Goal: Task Accomplishment & Management: Complete application form

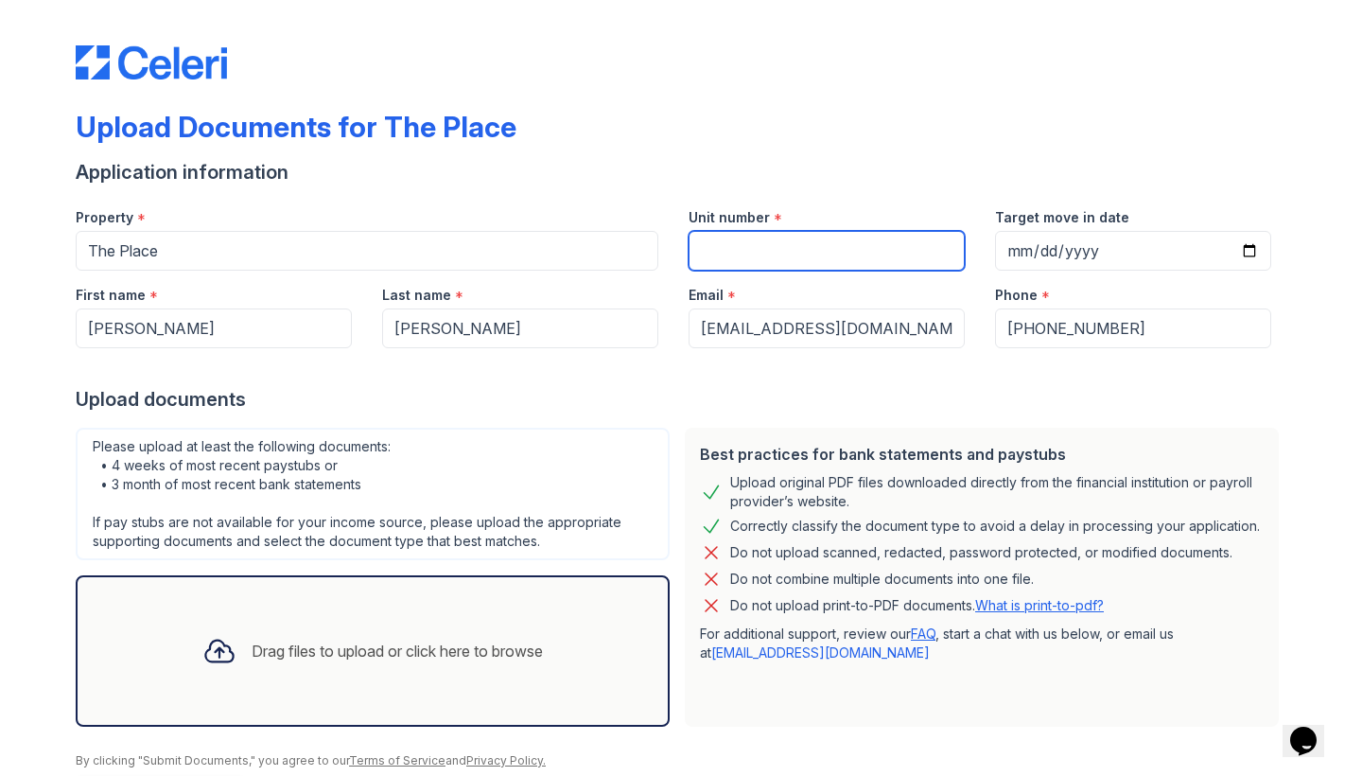
click at [860, 265] on input "Unit number" at bounding box center [827, 251] width 276 height 40
type input "1"
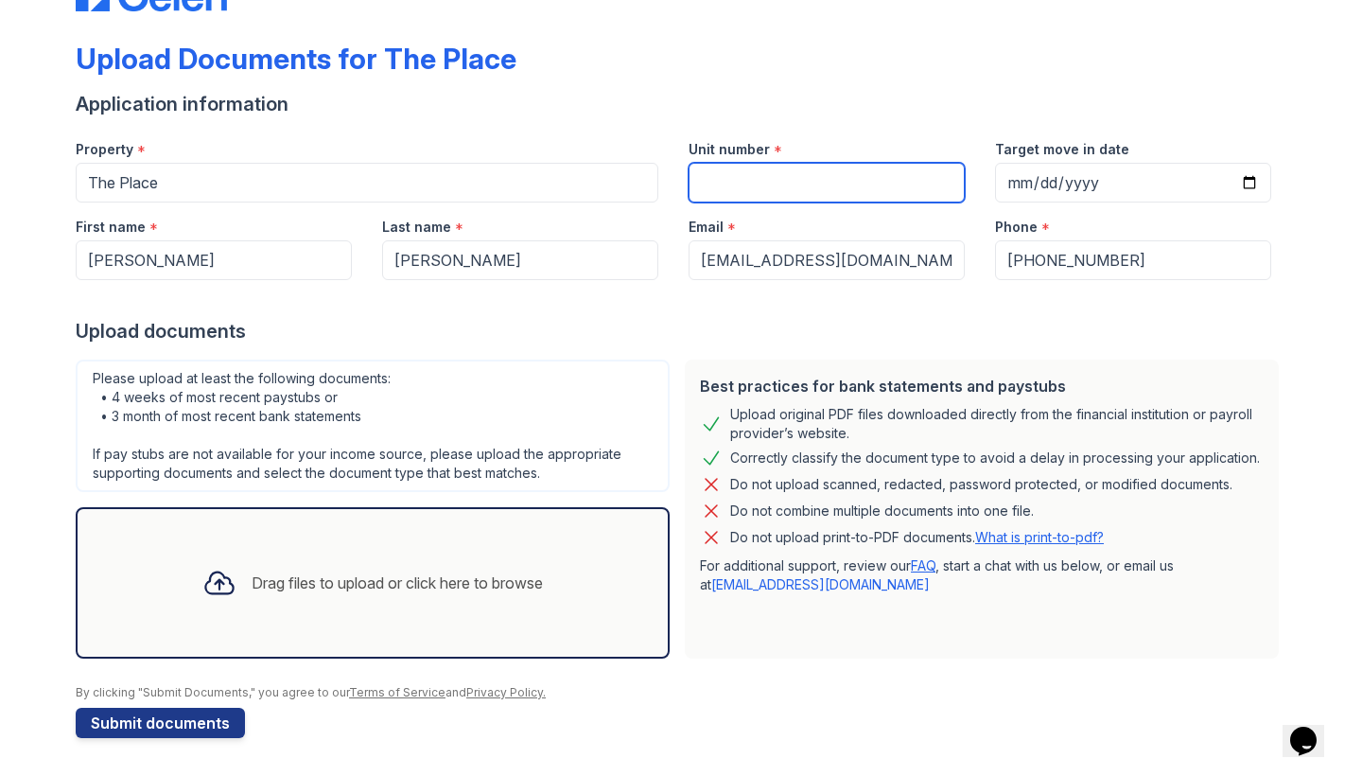
scroll to position [68, 0]
click at [436, 621] on div "Drag files to upload or click here to browse" at bounding box center [373, 582] width 594 height 151
click at [302, 638] on div "Drag files to upload or click here to browse" at bounding box center [373, 582] width 594 height 151
click at [324, 517] on div "Drag files to upload or click here to browse" at bounding box center [373, 582] width 594 height 151
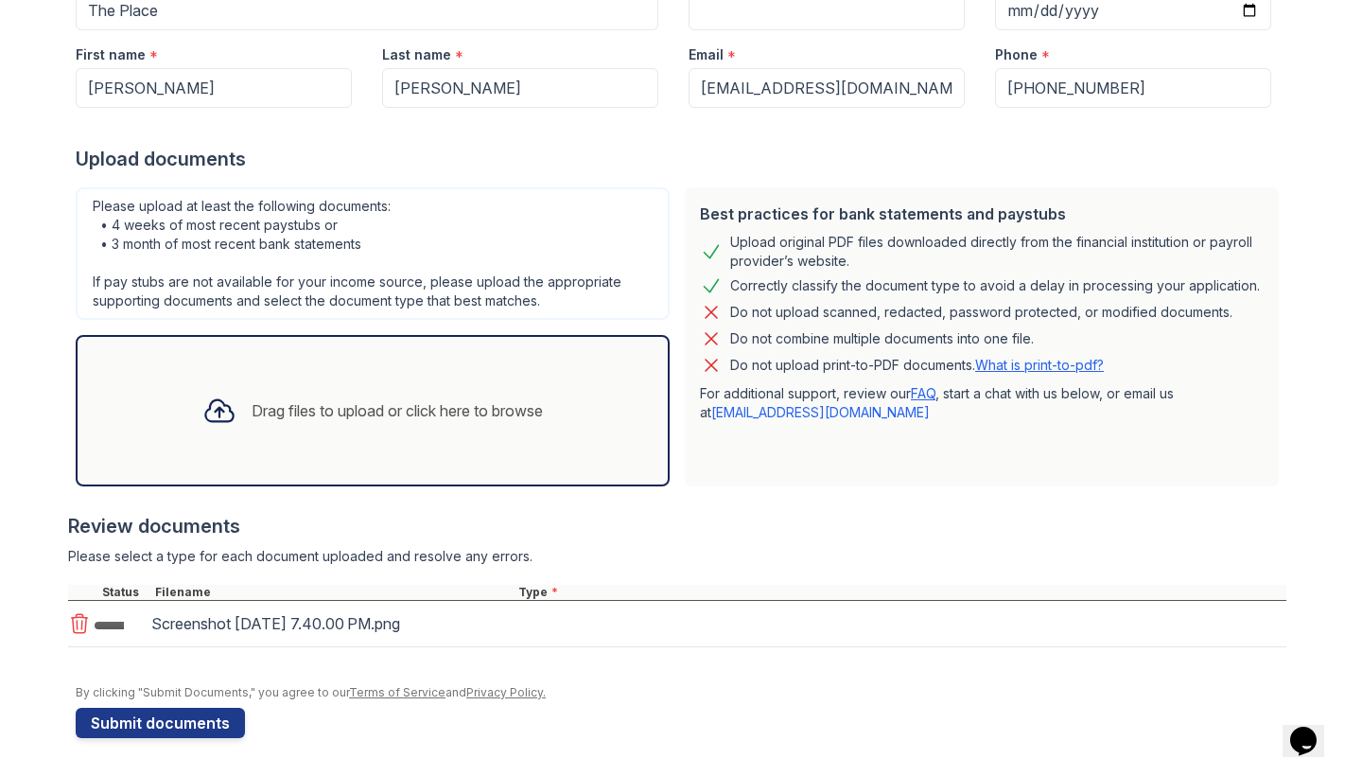
scroll to position [240, 0]
click at [468, 463] on div "Drag files to upload or click here to browse" at bounding box center [373, 410] width 594 height 151
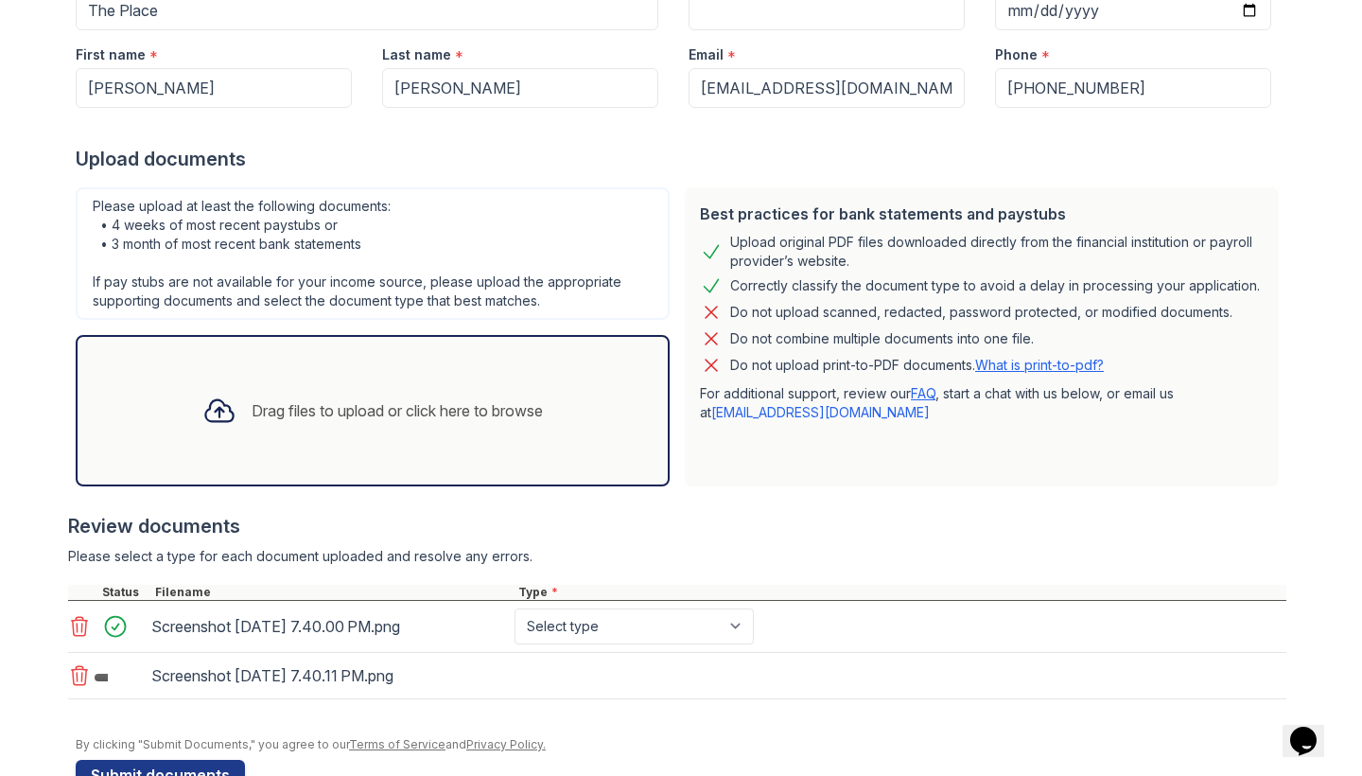
click at [365, 415] on div "Drag files to upload or click here to browse" at bounding box center [397, 410] width 291 height 23
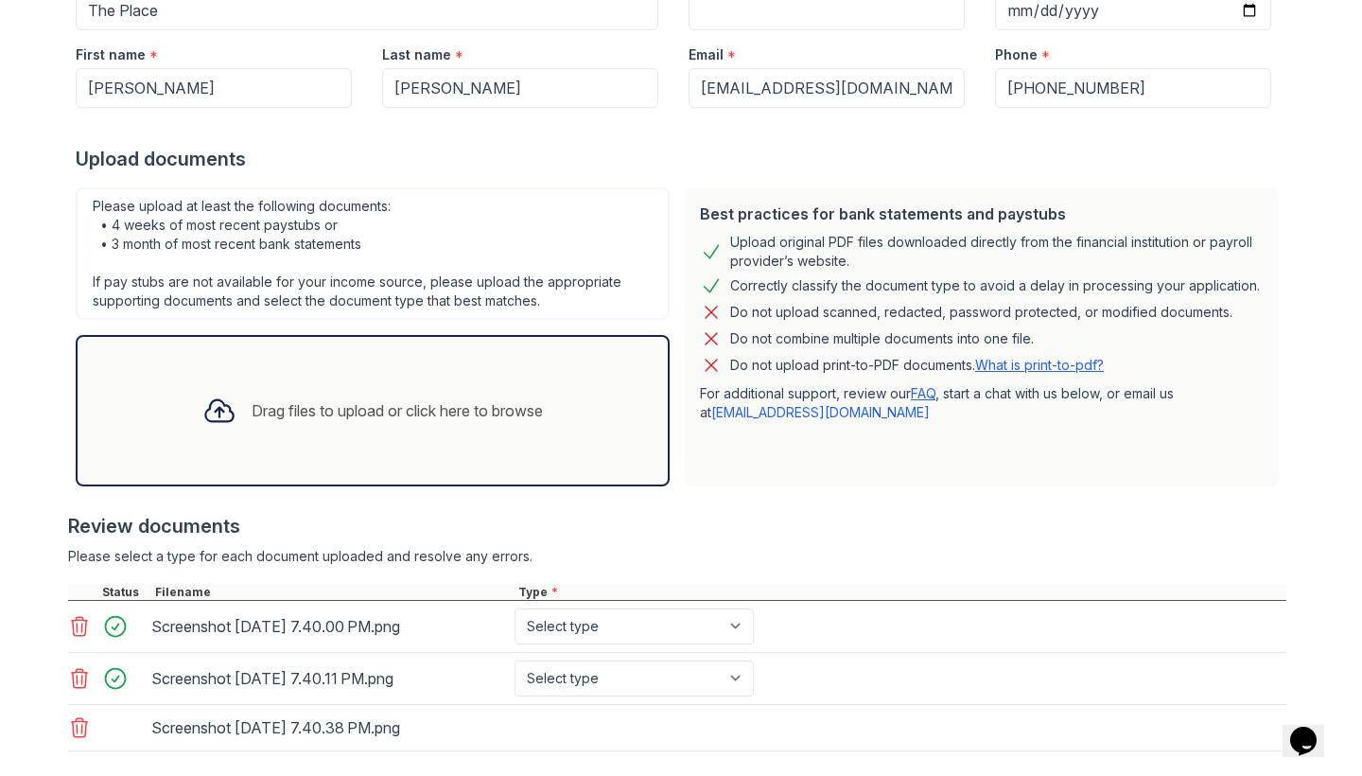
click at [501, 431] on div "Drag files to upload or click here to browse" at bounding box center [372, 410] width 371 height 64
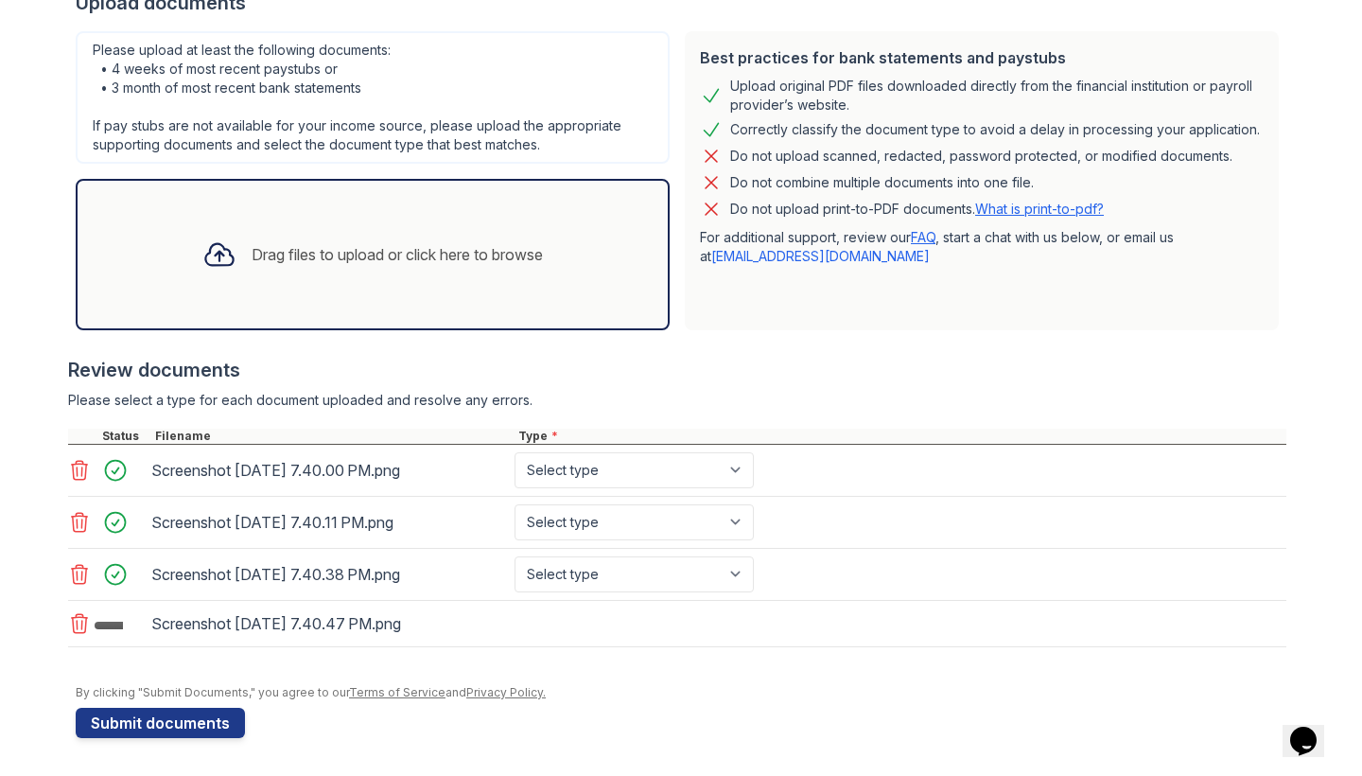
scroll to position [396, 0]
select select "paystub"
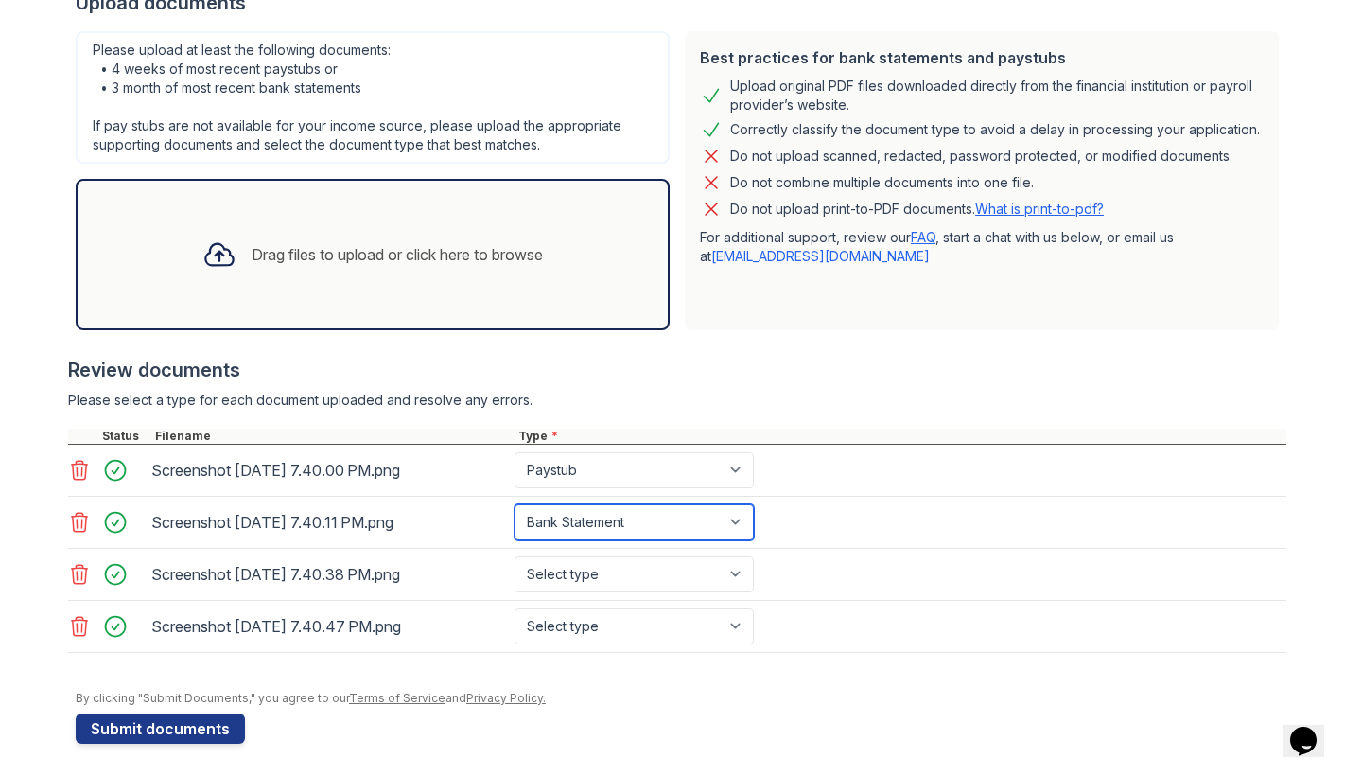
select select "paystub"
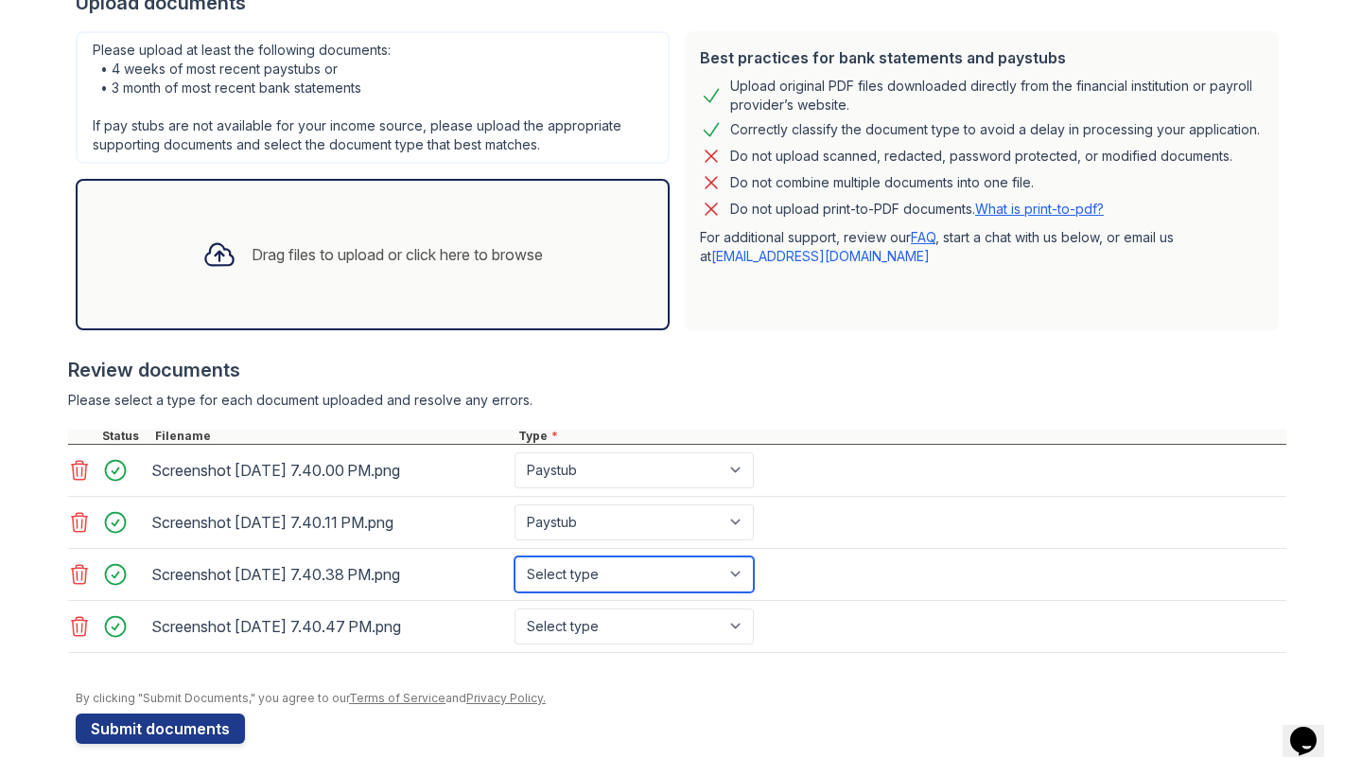
select select "paystub"
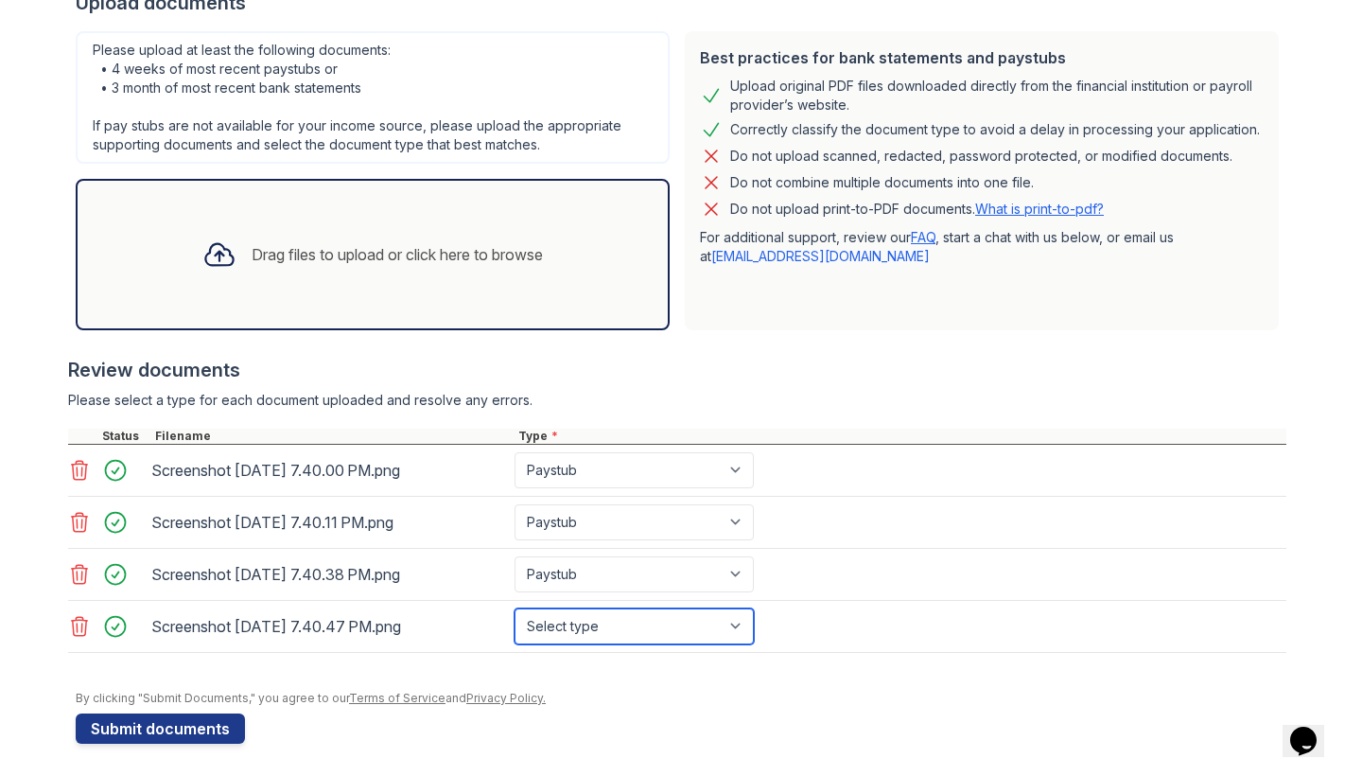
select select "paystub"
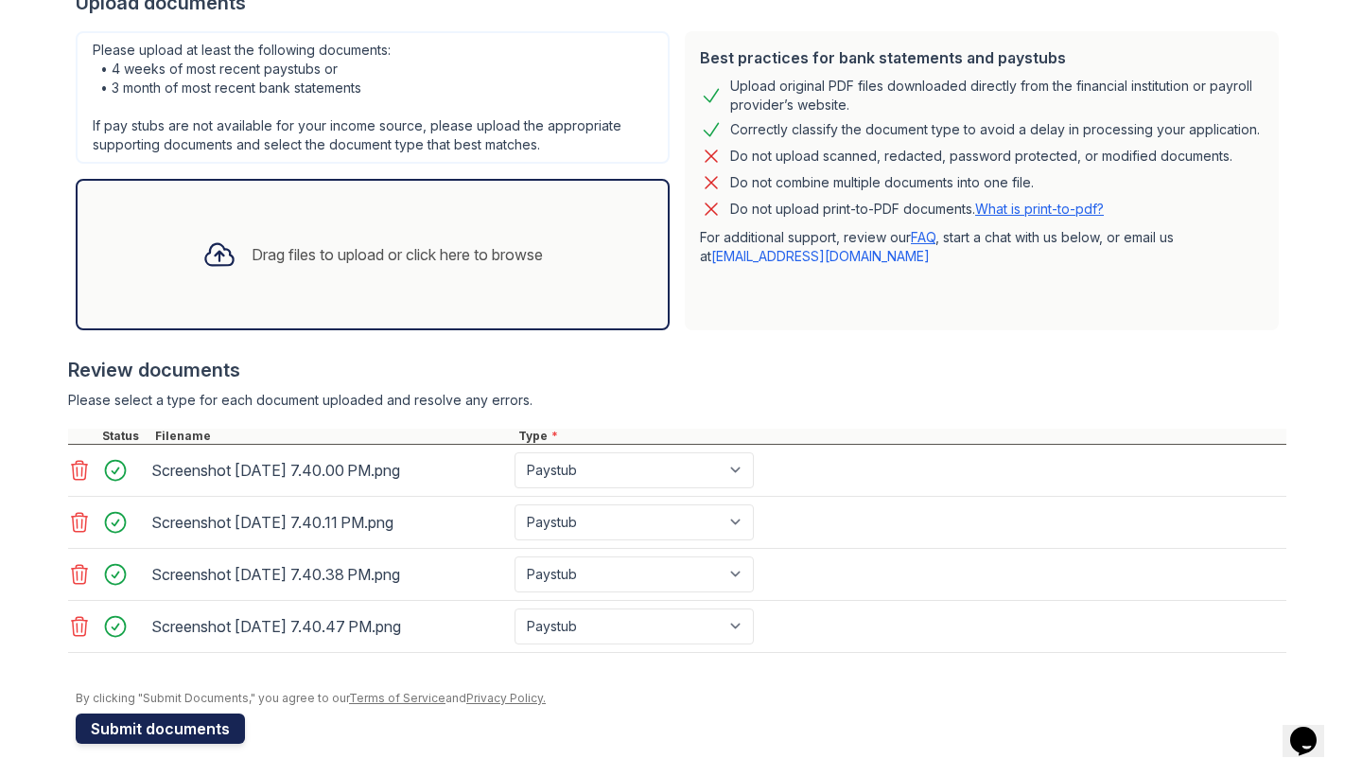
click at [217, 727] on button "Submit documents" at bounding box center [160, 728] width 169 height 30
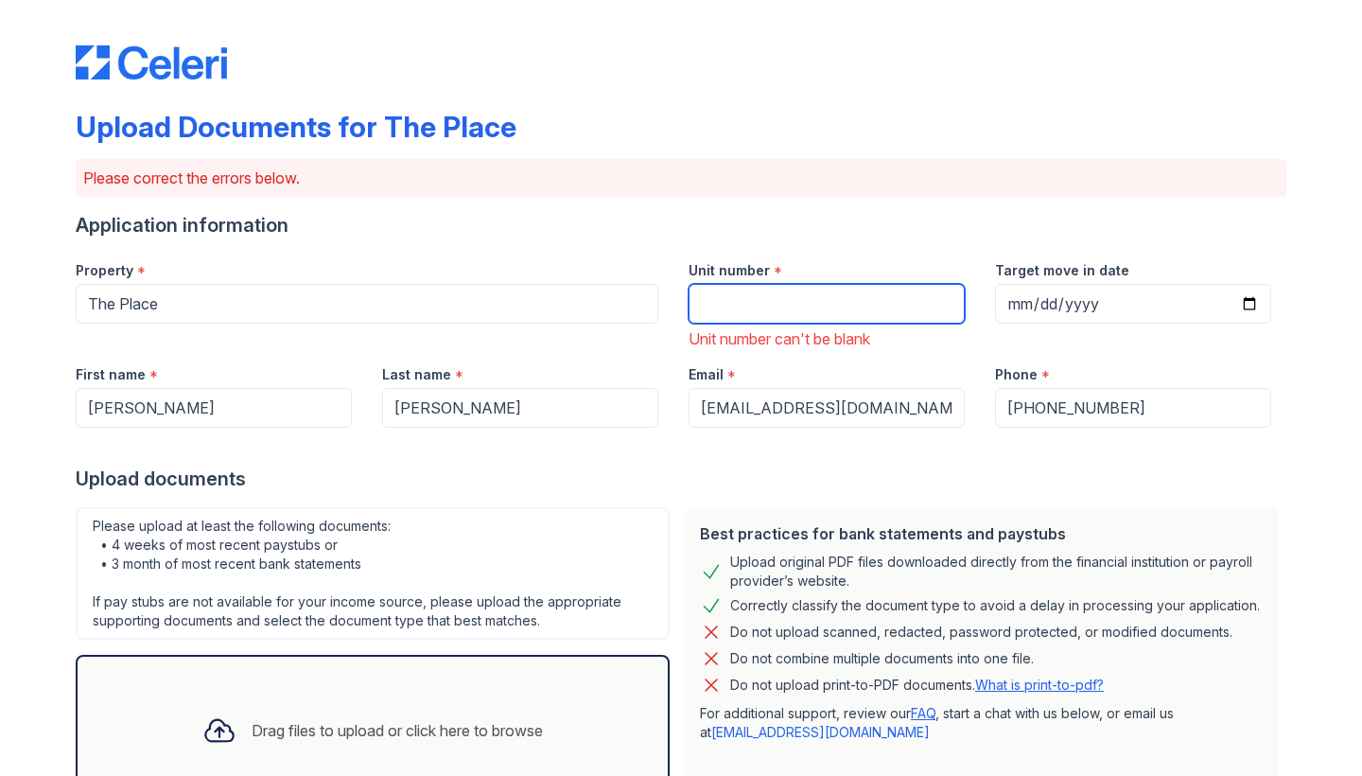
click at [793, 298] on input "Unit number" at bounding box center [827, 304] width 276 height 40
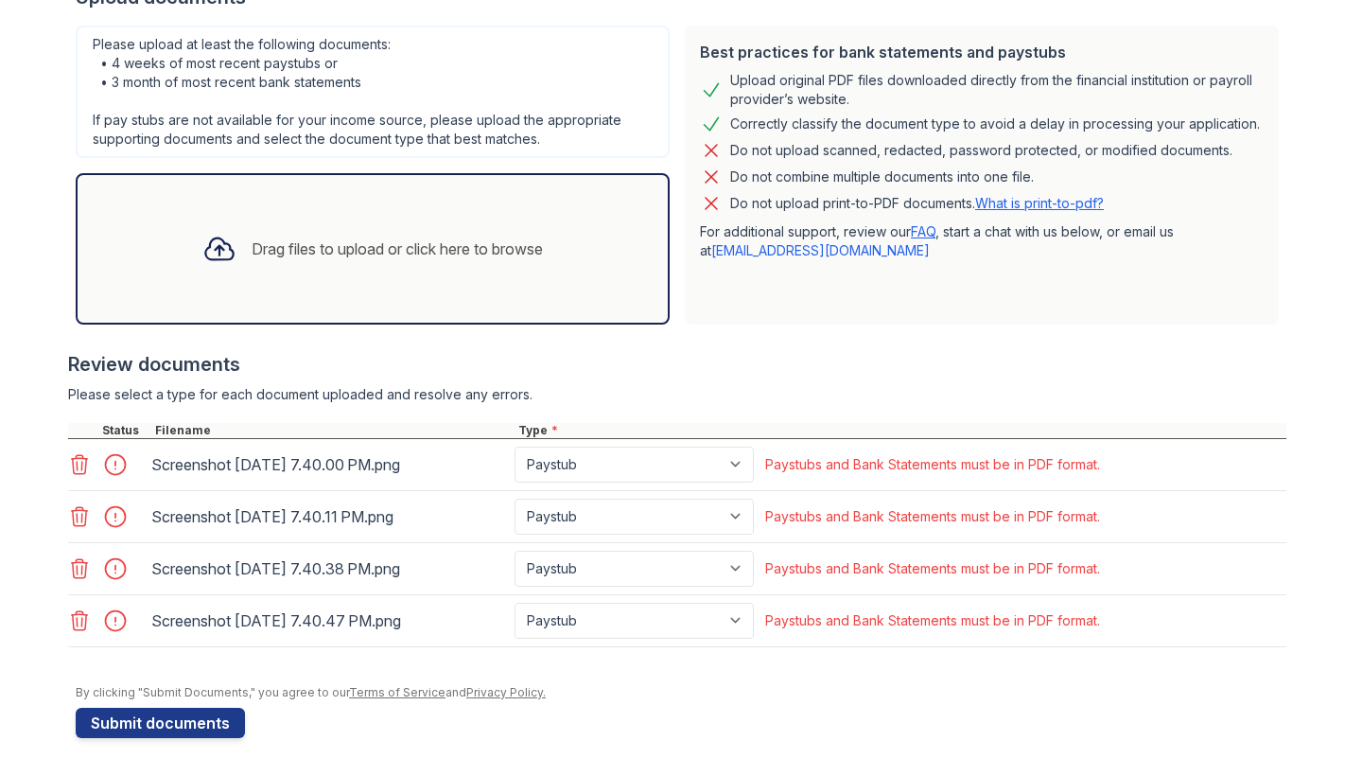
scroll to position [481, 0]
type input "1902"
click at [142, 710] on button "Submit documents" at bounding box center [160, 723] width 169 height 30
click at [403, 283] on div "Drag files to upload or click here to browse" at bounding box center [373, 248] width 594 height 151
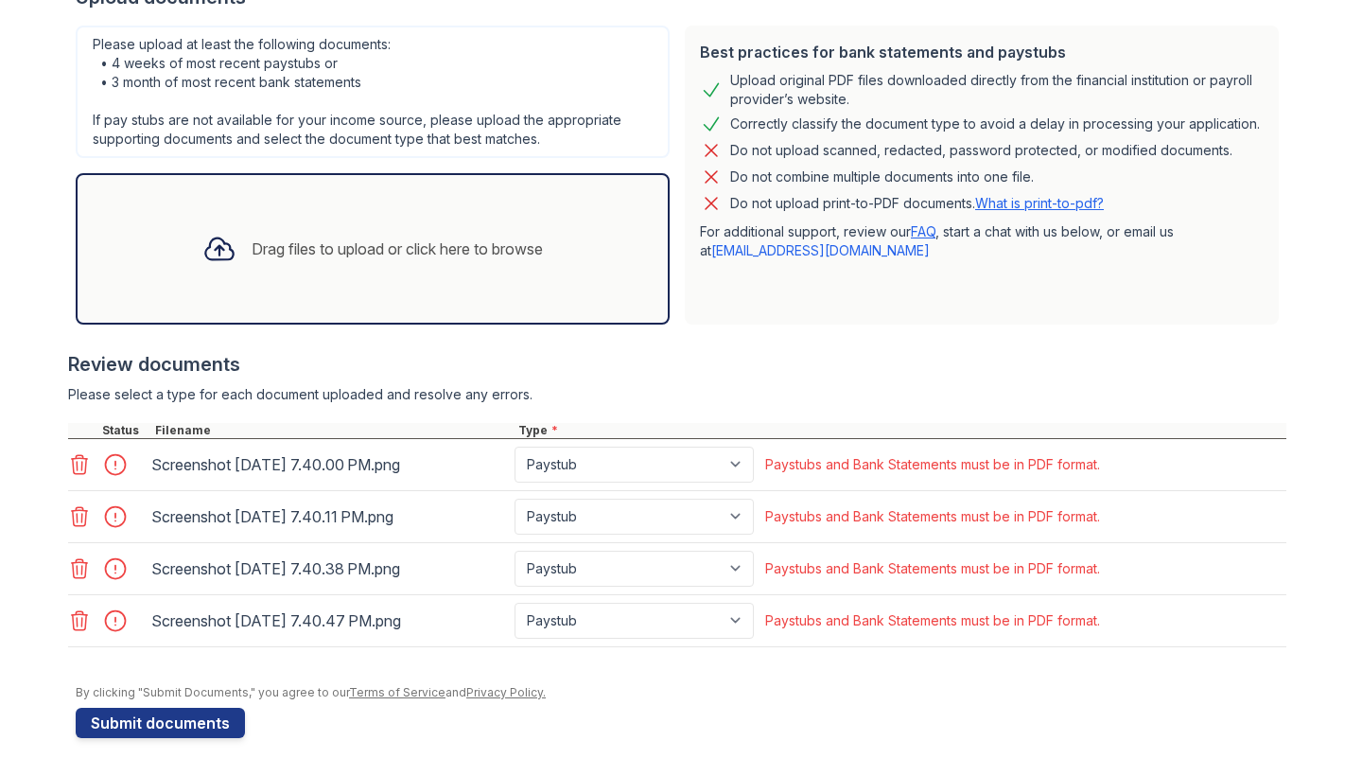
click at [77, 474] on icon at bounding box center [80, 464] width 16 height 19
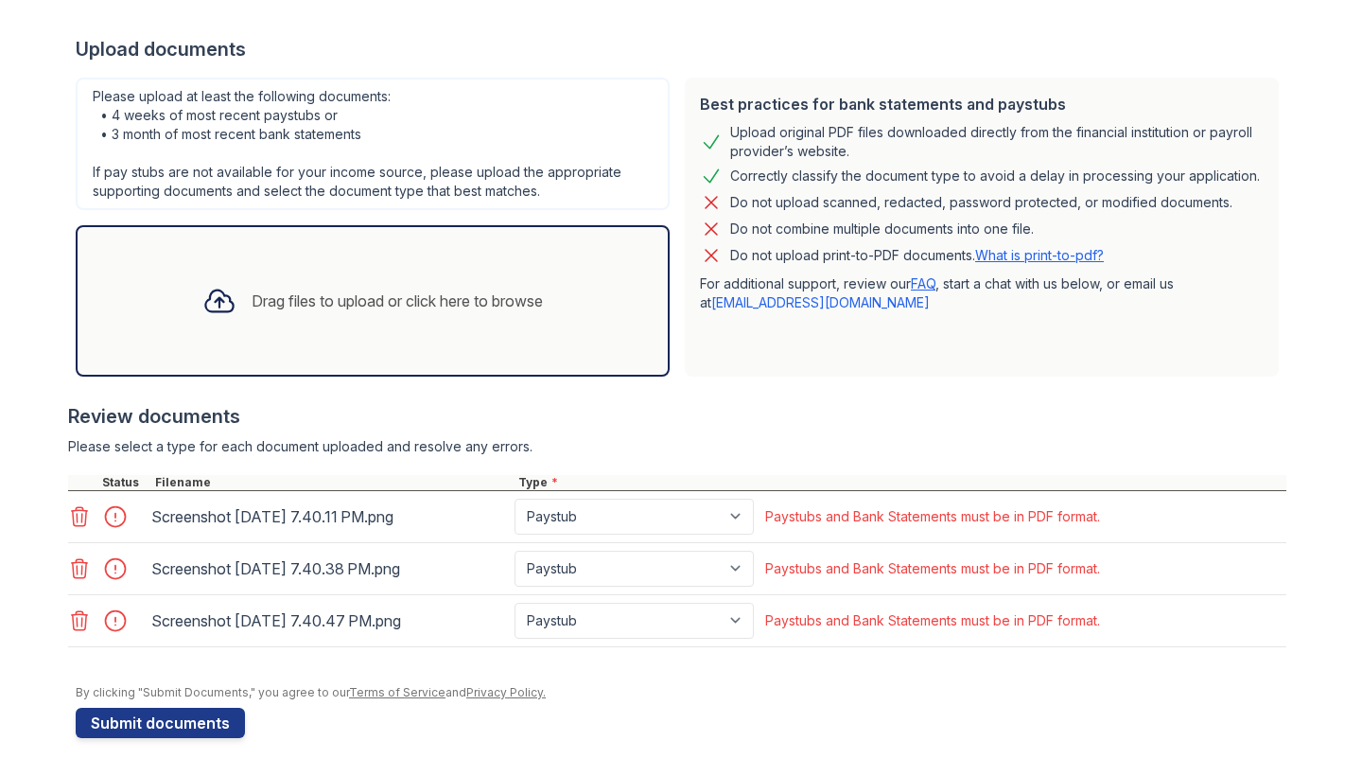
click at [80, 511] on icon at bounding box center [79, 516] width 23 height 23
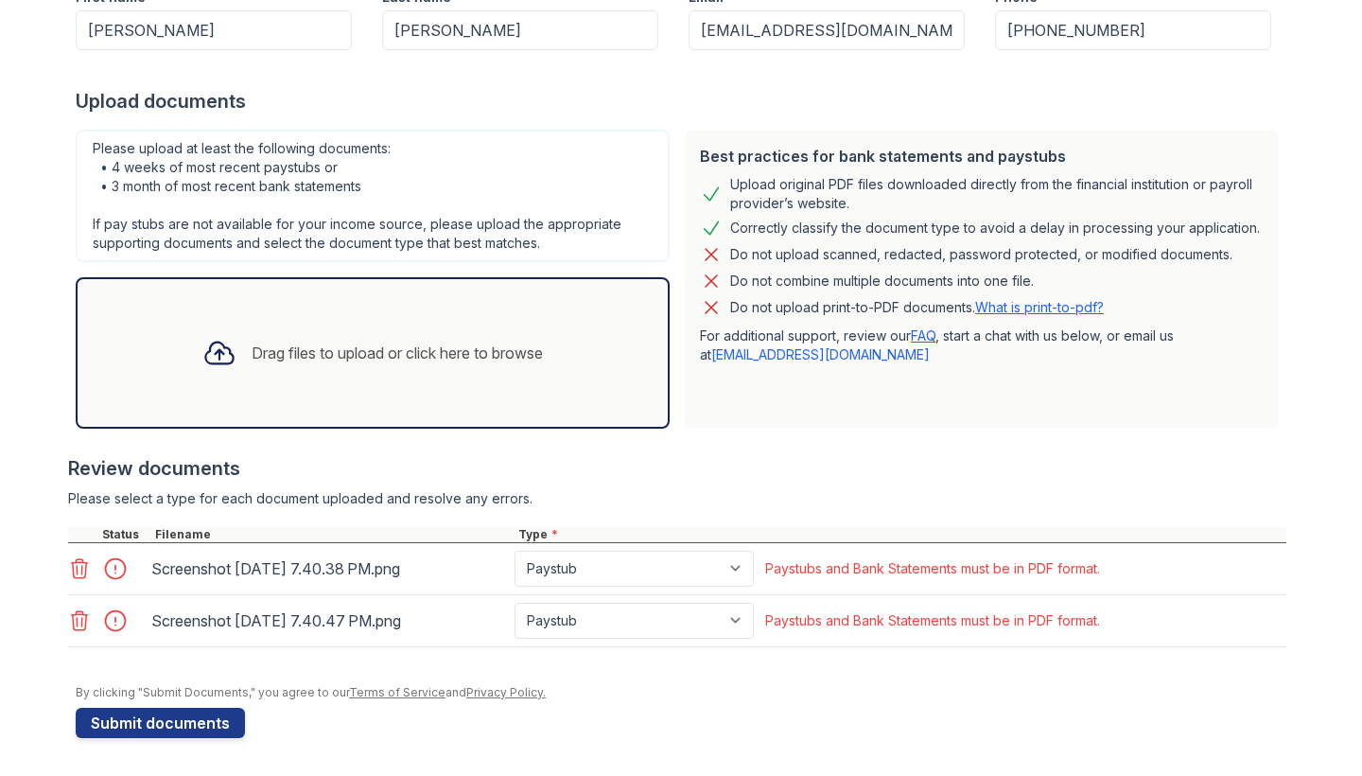
click at [79, 573] on icon at bounding box center [79, 568] width 23 height 23
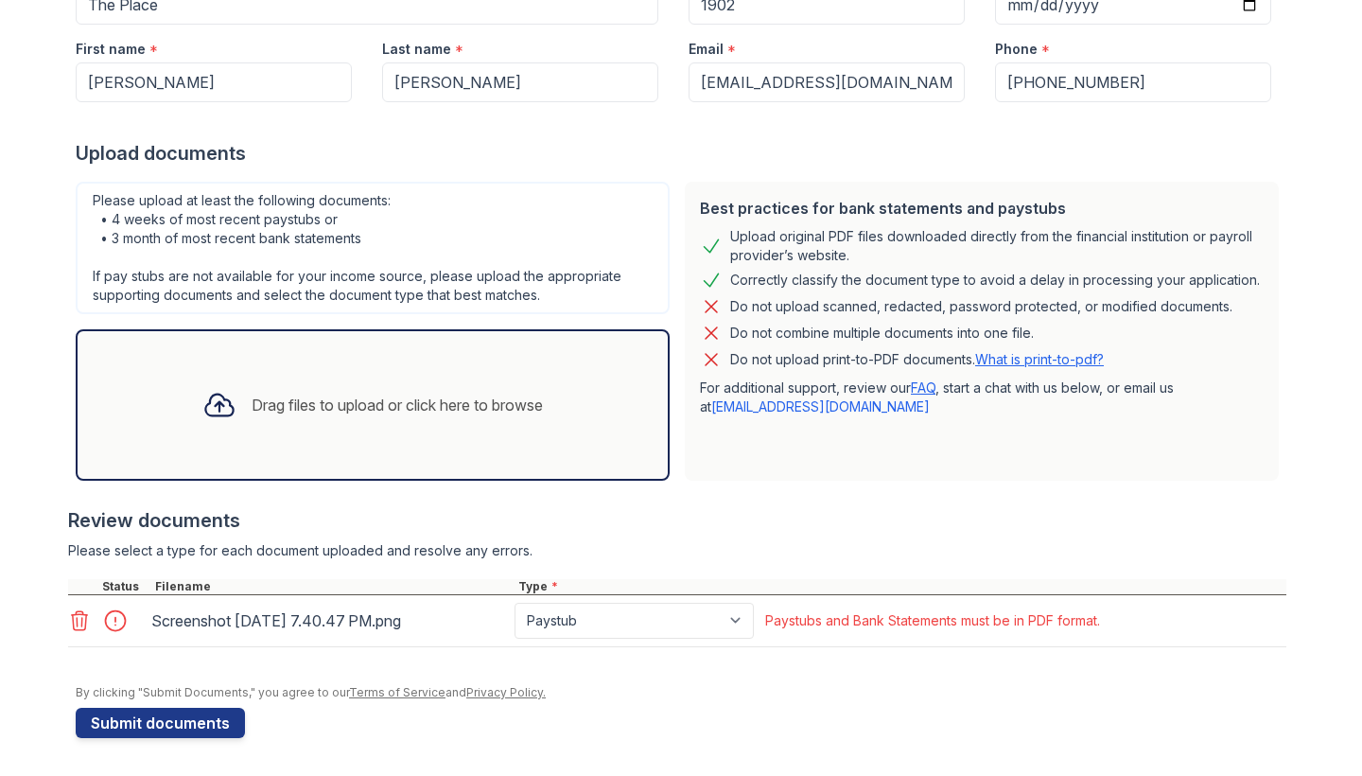
click at [85, 612] on icon at bounding box center [79, 620] width 23 height 23
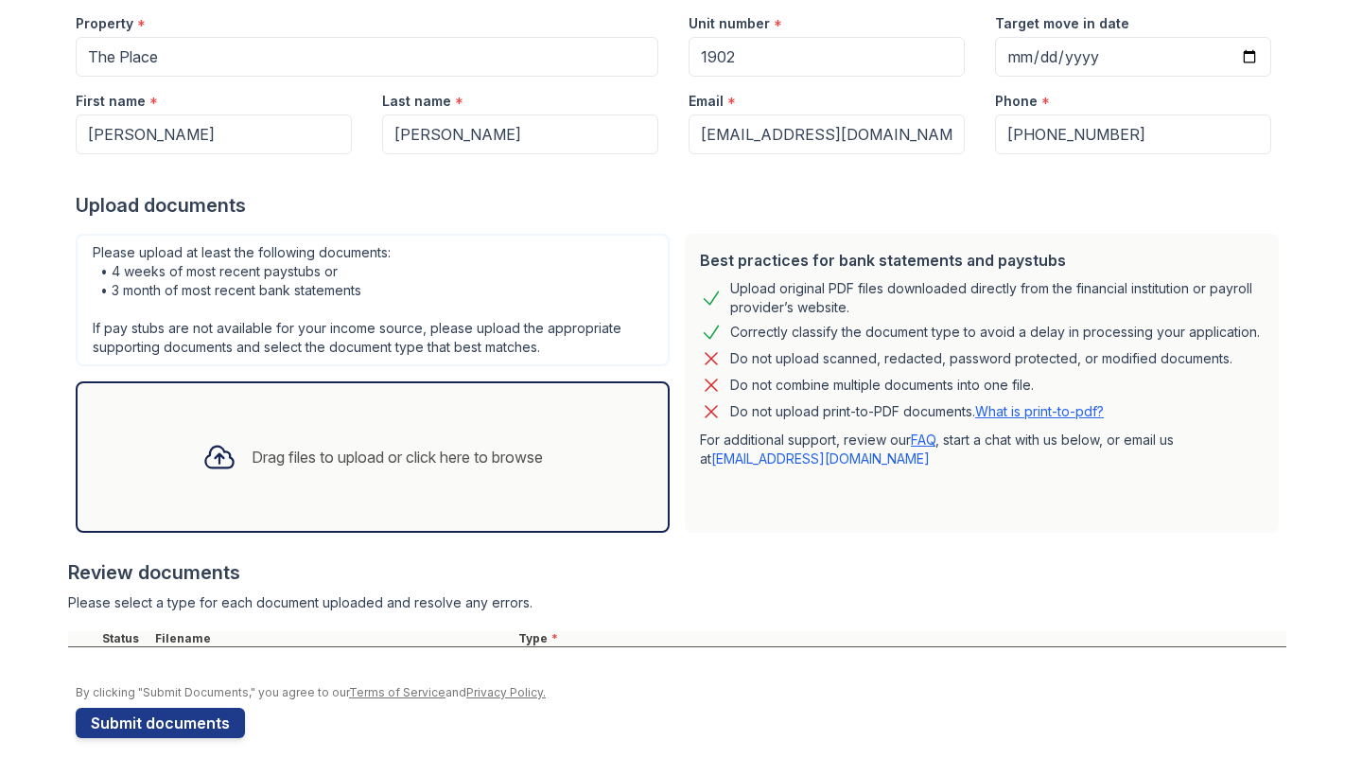
click at [515, 426] on div "Drag files to upload or click here to browse" at bounding box center [372, 457] width 371 height 64
click at [445, 446] on div "Drag files to upload or click here to browse" at bounding box center [397, 457] width 291 height 23
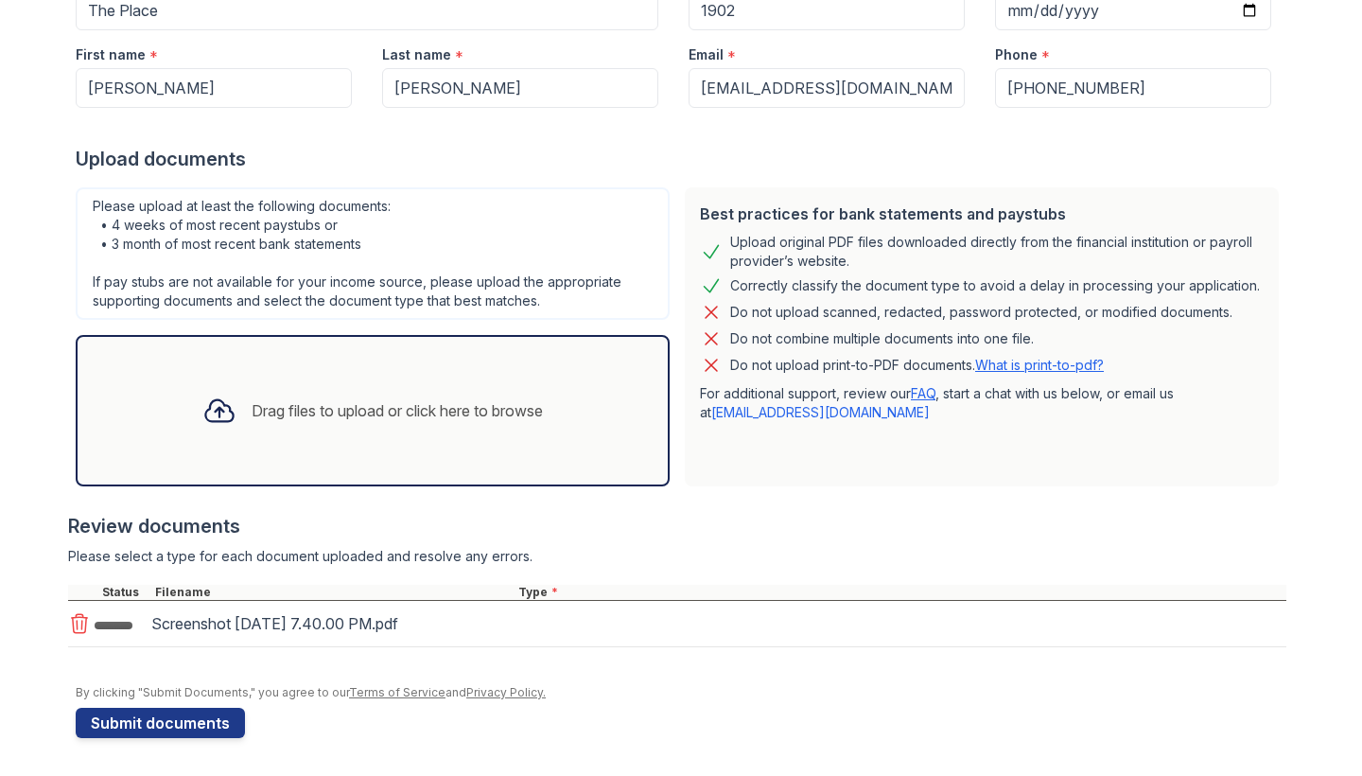
scroll to position [293, 0]
click at [308, 431] on div "Drag files to upload or click here to browse" at bounding box center [372, 410] width 371 height 64
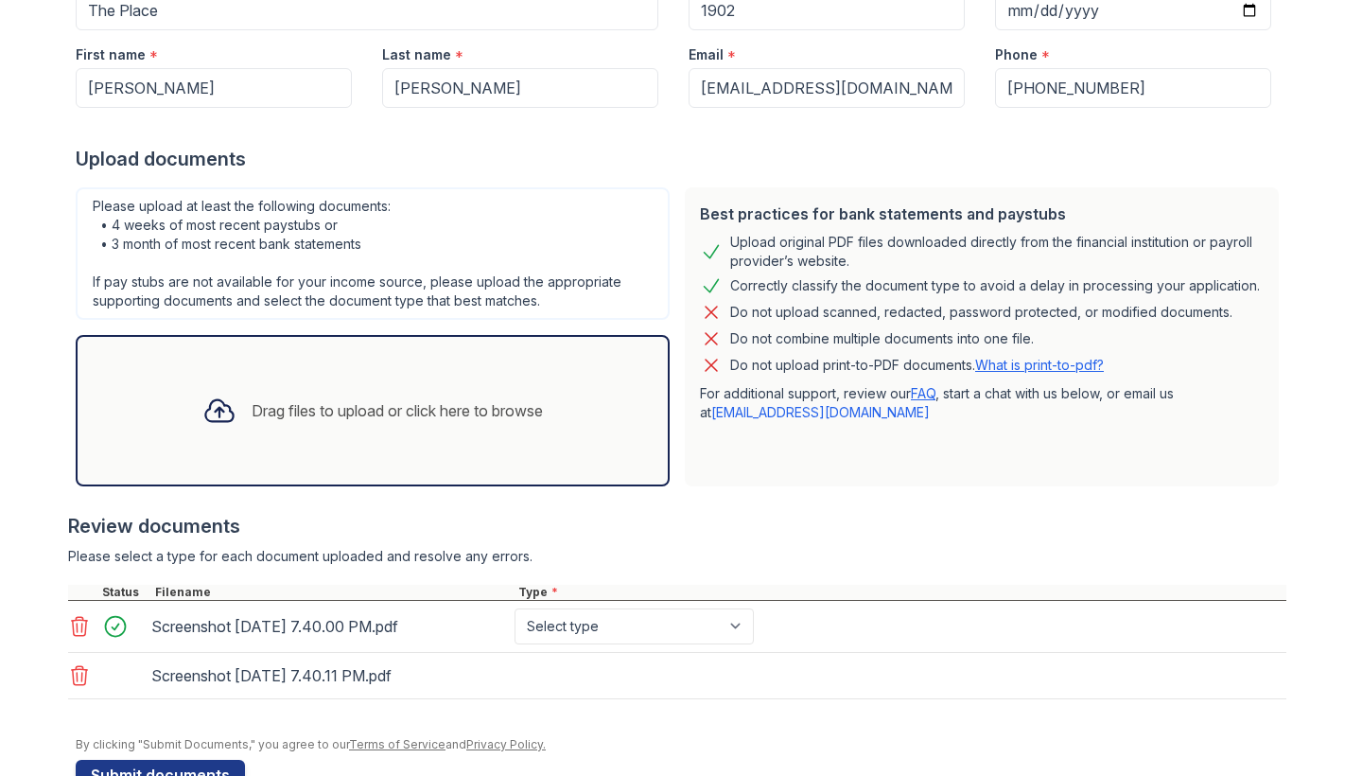
click at [274, 382] on div "Drag files to upload or click here to browse" at bounding box center [372, 410] width 371 height 64
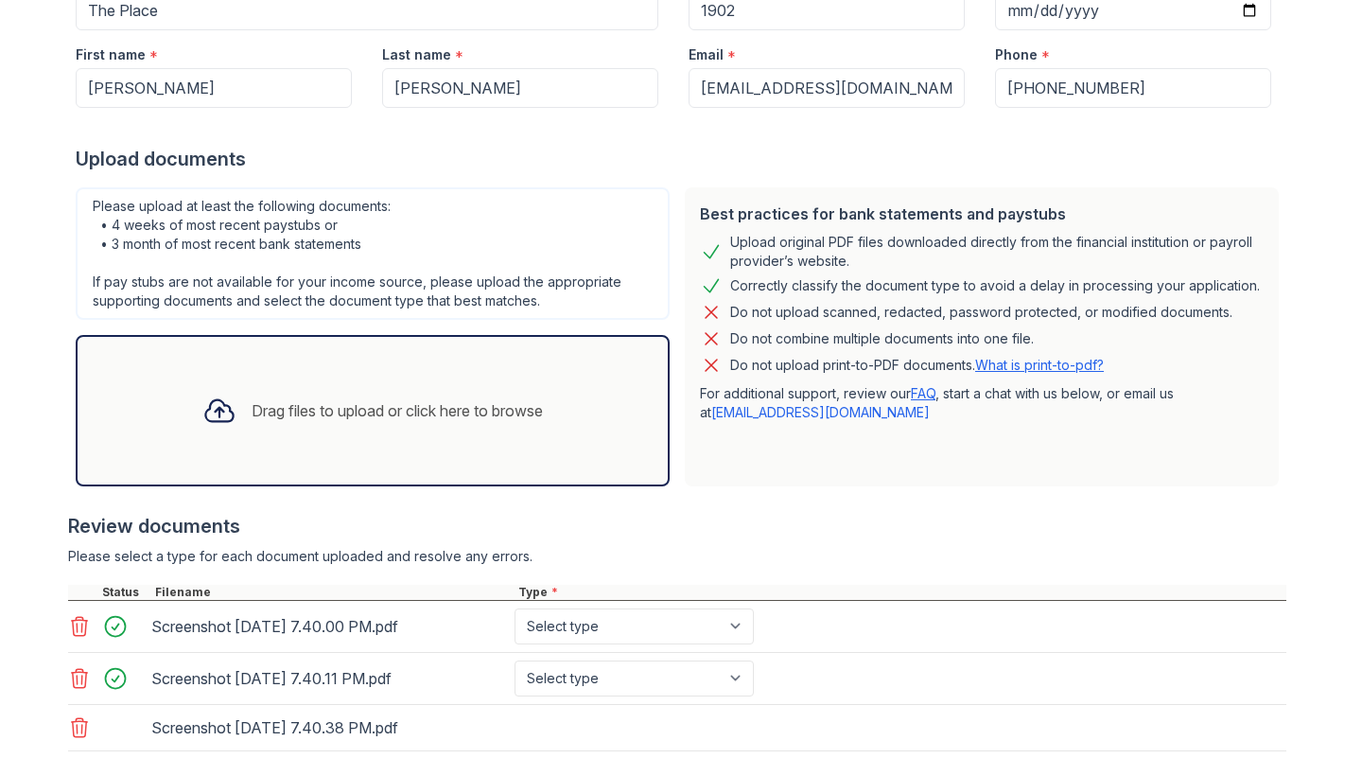
click at [422, 466] on div "Drag files to upload or click here to browse" at bounding box center [373, 410] width 594 height 151
select select "paystub"
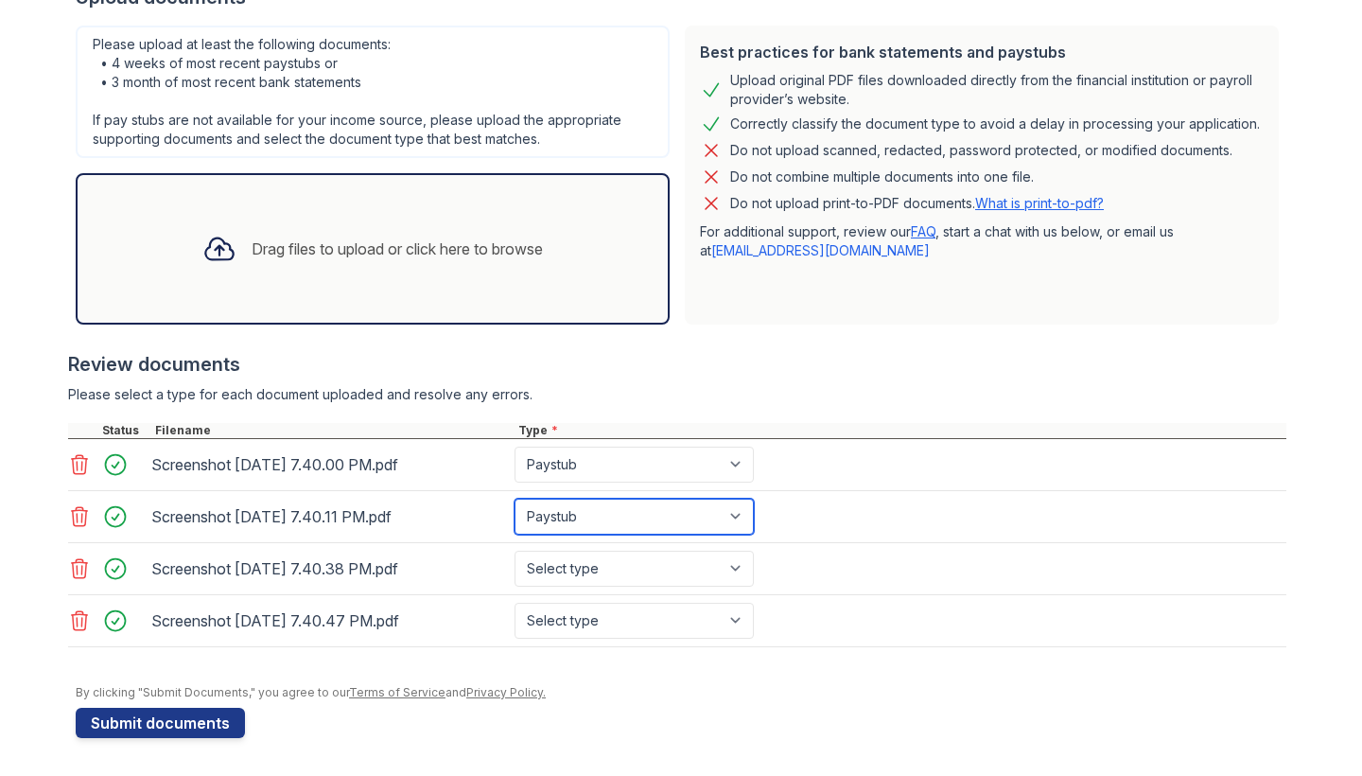
scroll to position [455, 0]
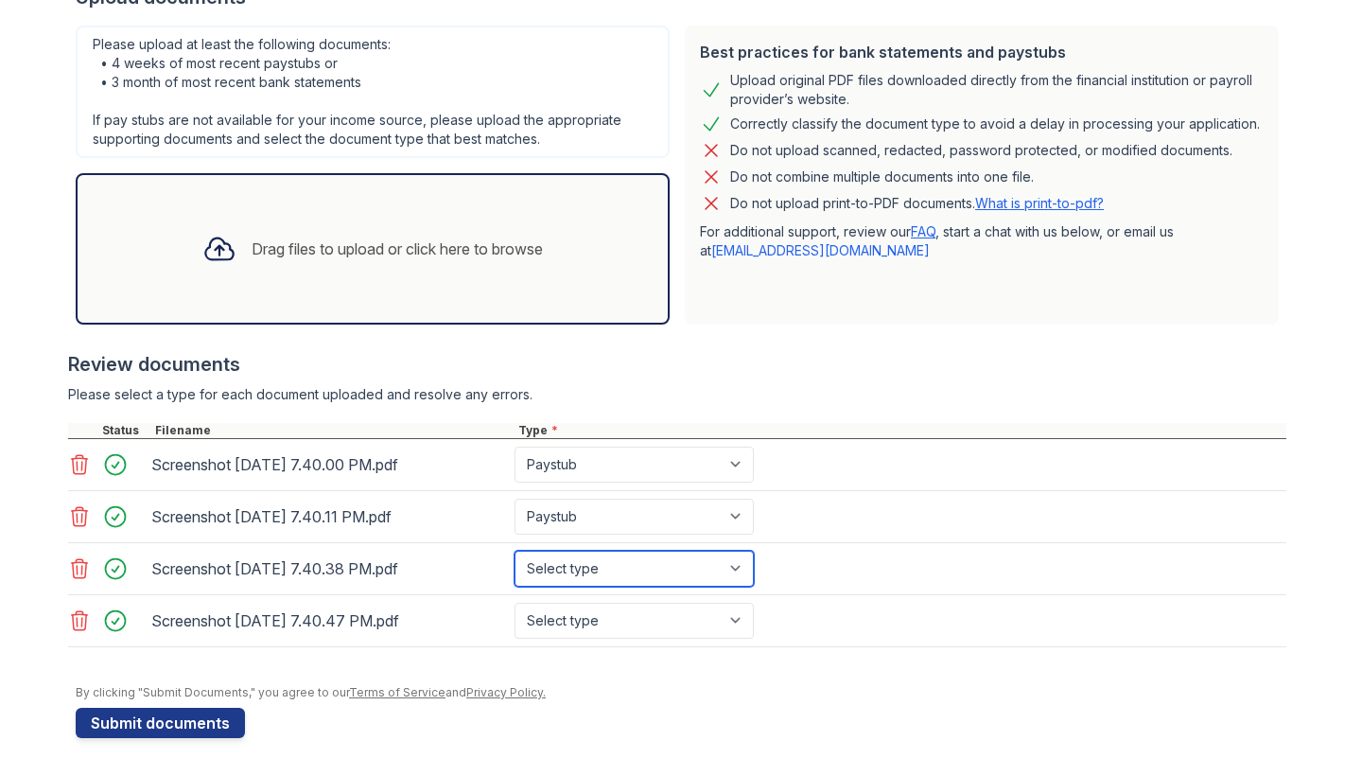
select select "paystub"
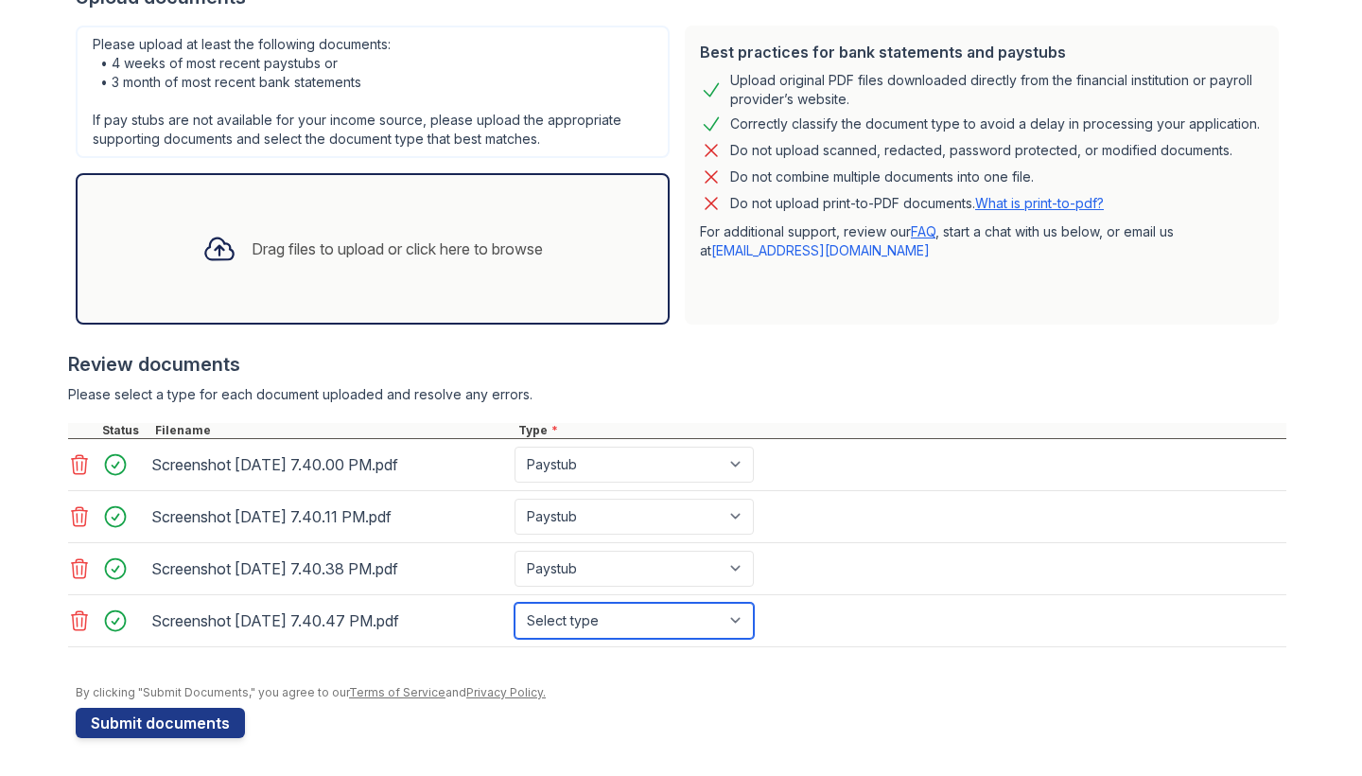
select select "paystub"
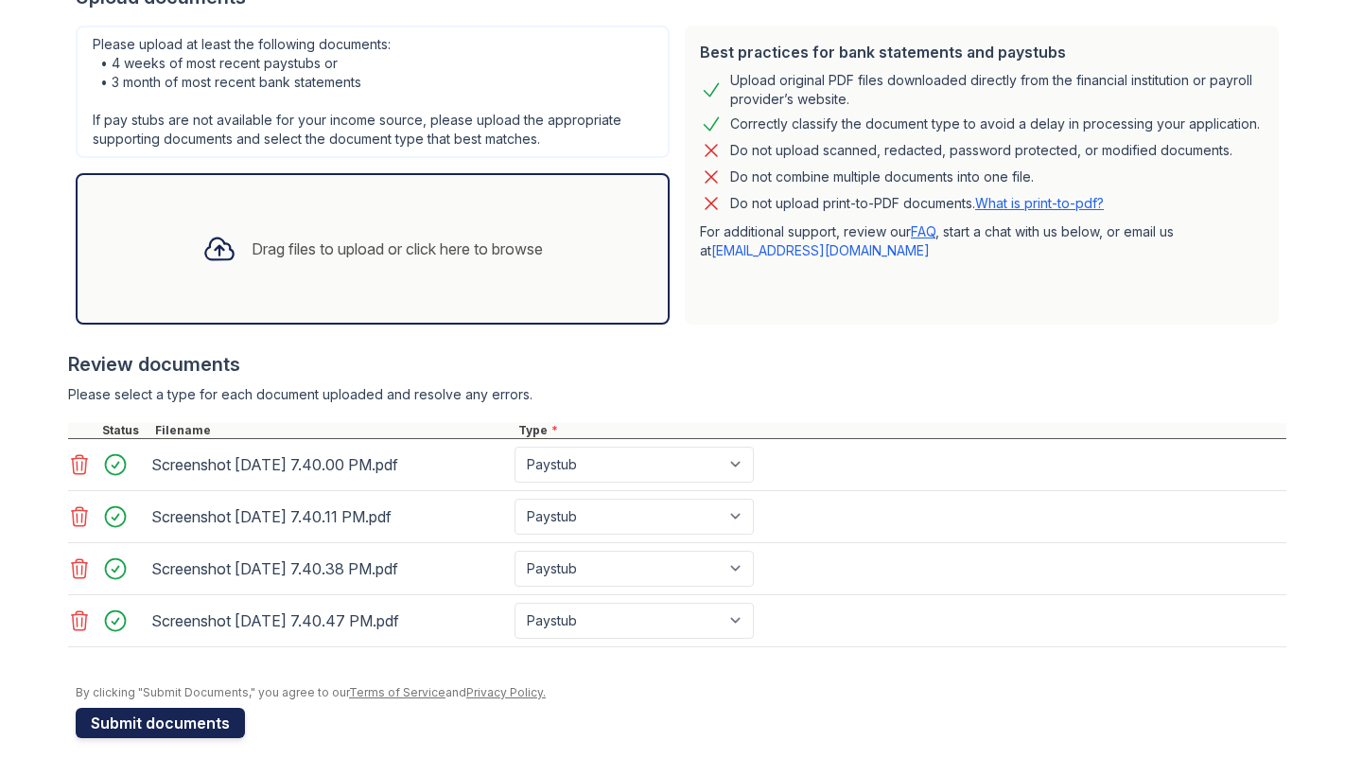
click at [201, 728] on button "Submit documents" at bounding box center [160, 723] width 169 height 30
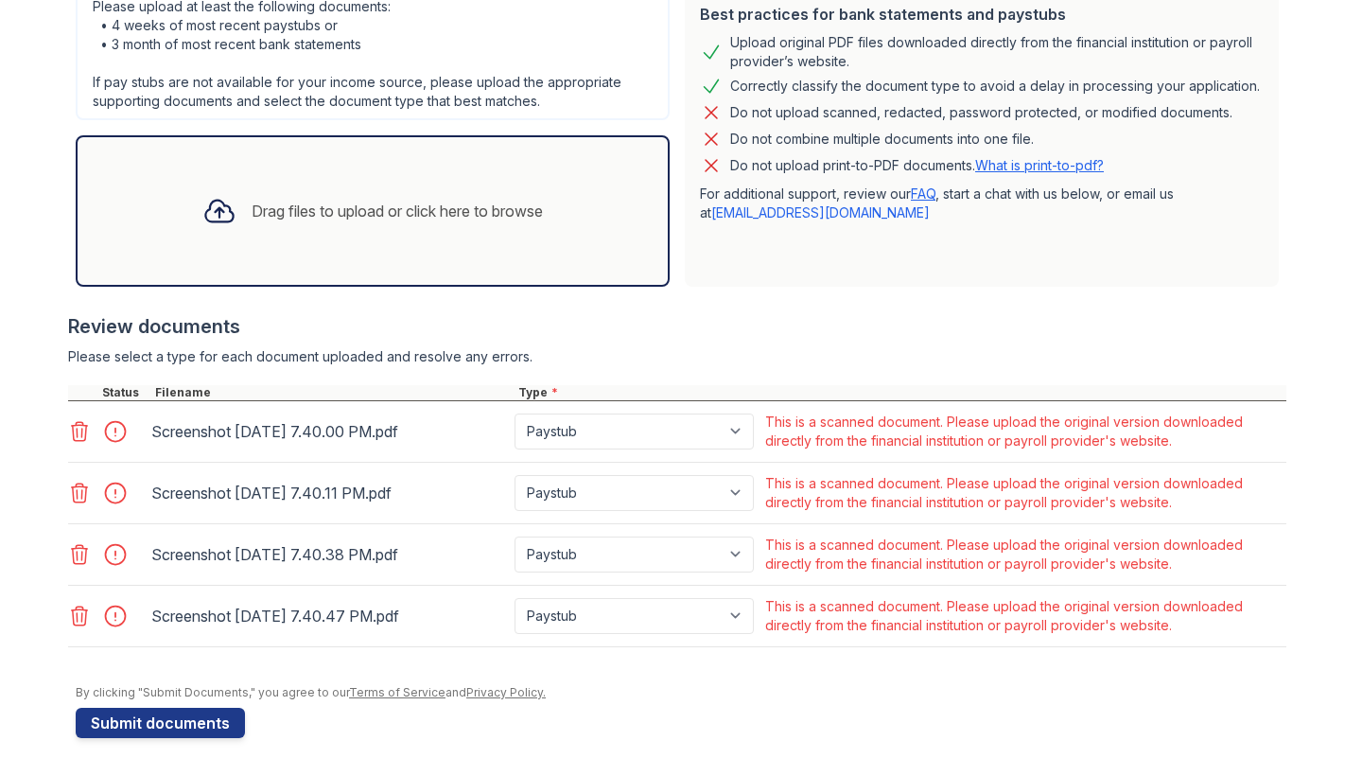
scroll to position [493, 0]
click at [80, 429] on icon at bounding box center [79, 431] width 23 height 23
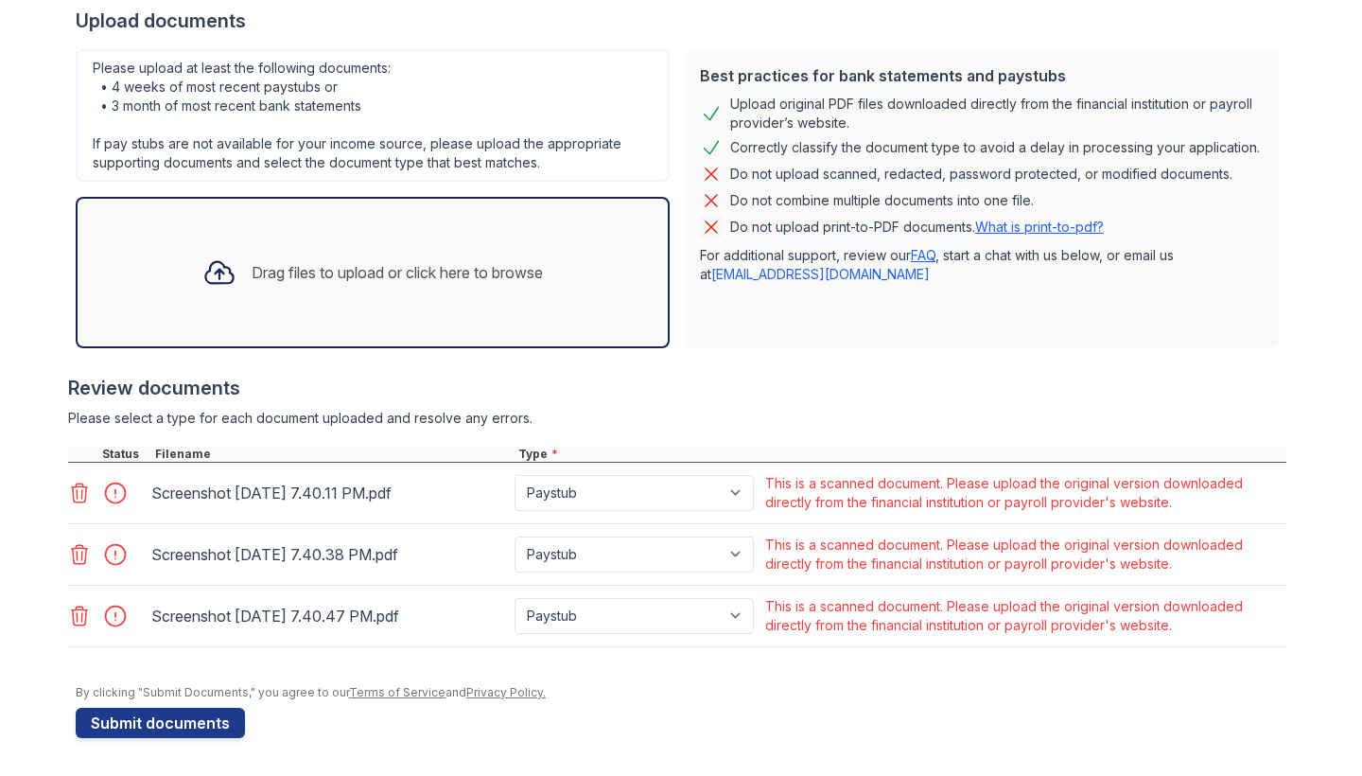
click at [88, 488] on icon at bounding box center [79, 492] width 23 height 23
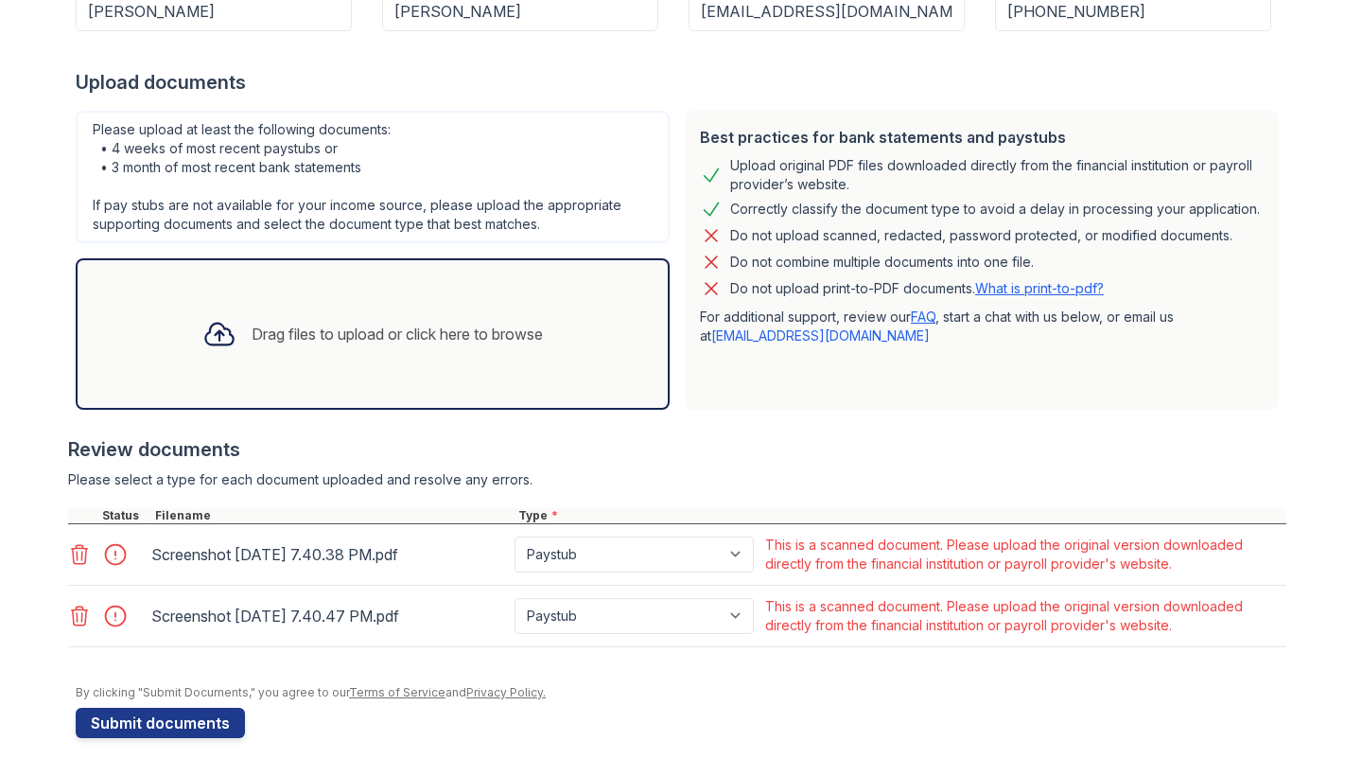
click at [84, 549] on icon at bounding box center [80, 554] width 16 height 19
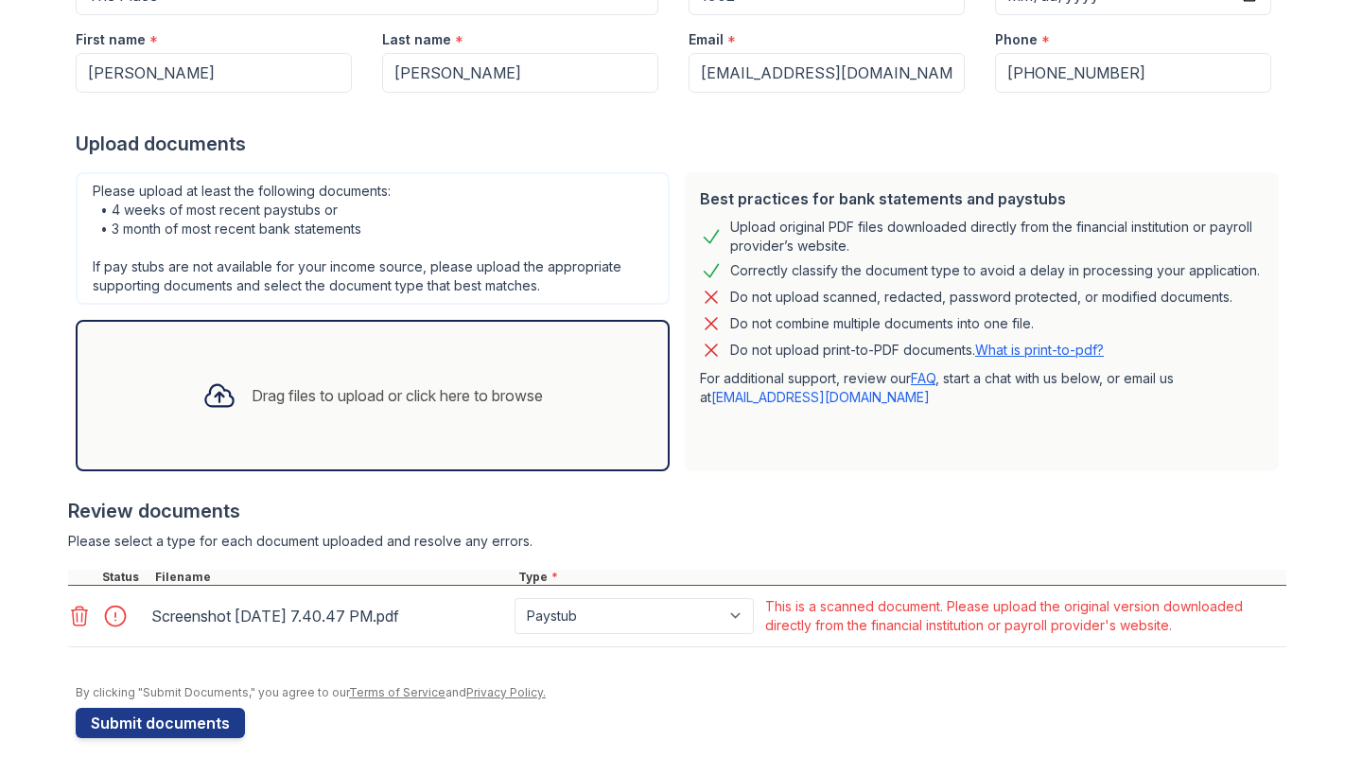
click at [79, 614] on icon at bounding box center [79, 615] width 23 height 23
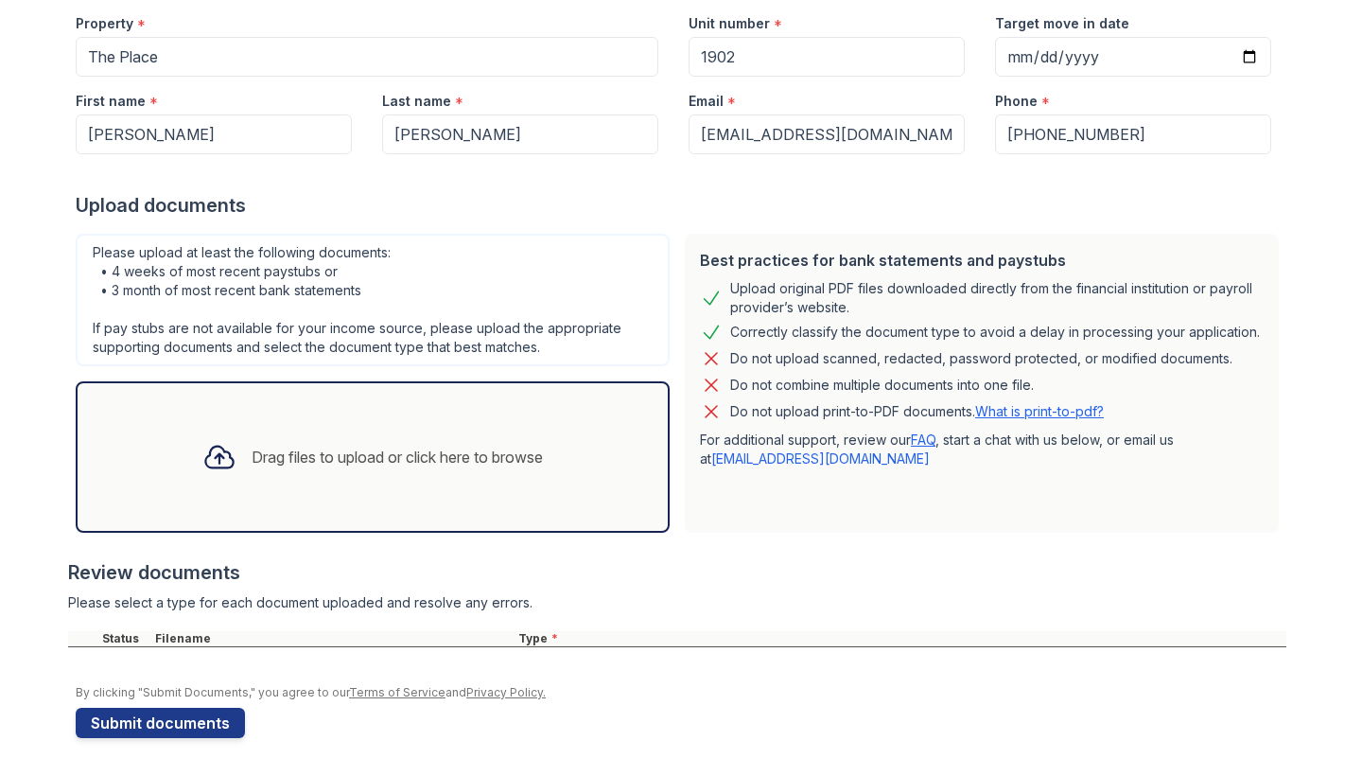
click at [213, 379] on div "Please upload at least the following documents: • 4 weeks of most recent paystu…" at bounding box center [372, 383] width 609 height 314
click at [231, 448] on div at bounding box center [219, 456] width 49 height 49
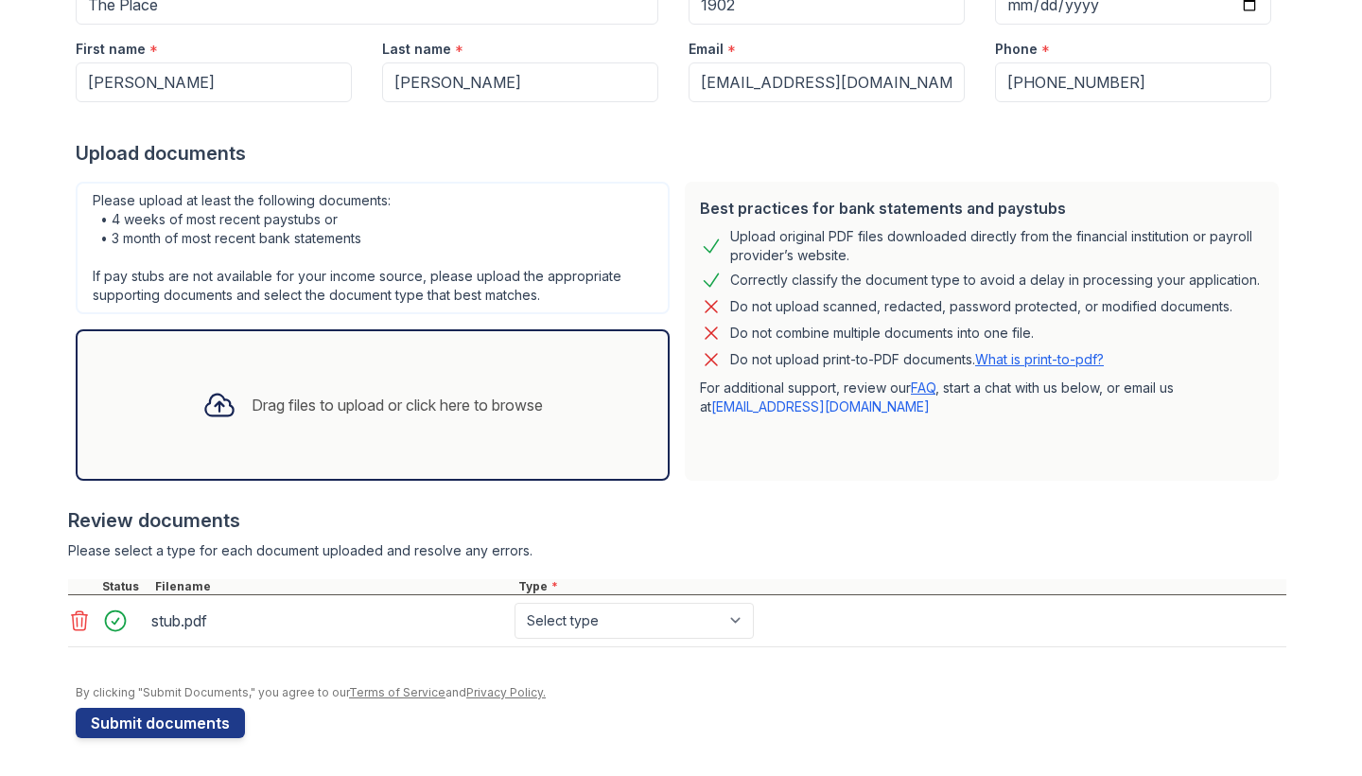
scroll to position [299, 0]
click at [384, 332] on div "Drag files to upload or click here to browse" at bounding box center [373, 404] width 594 height 151
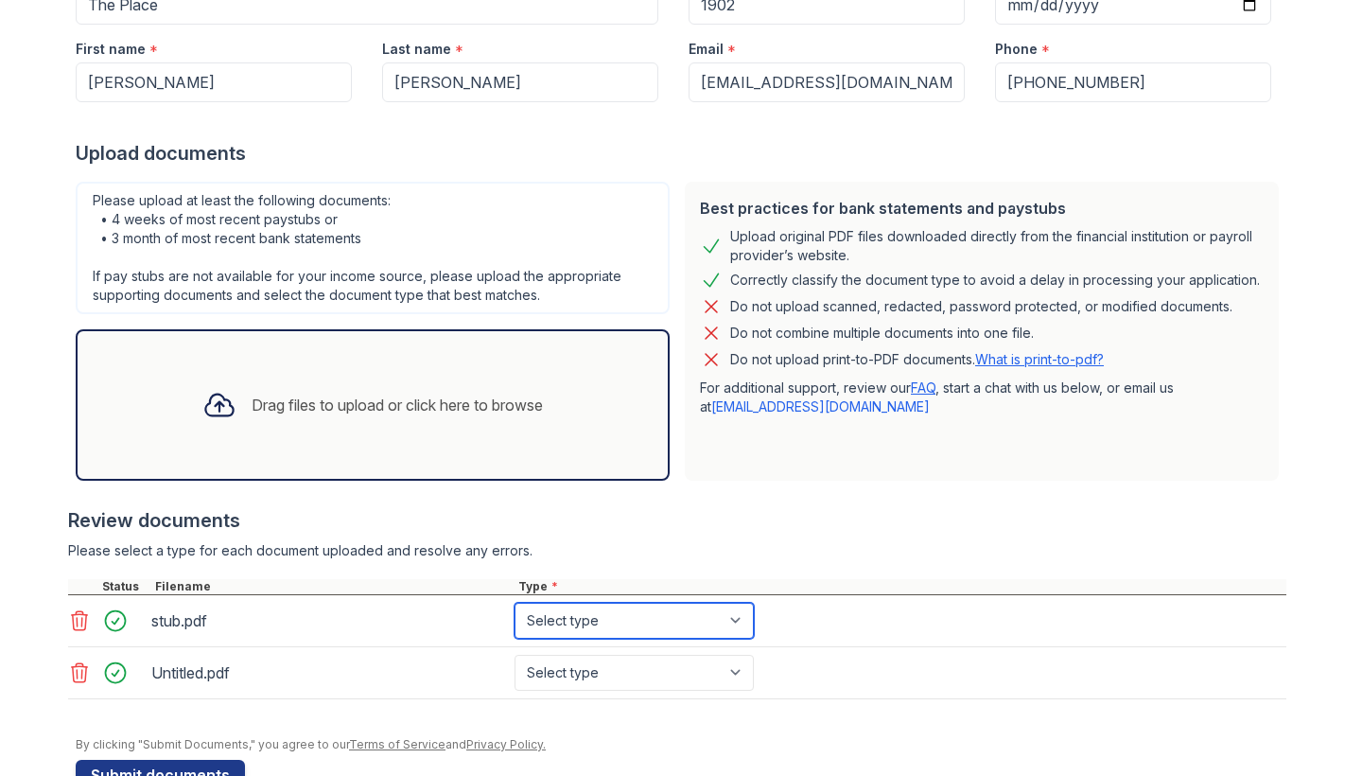
select select "paystub"
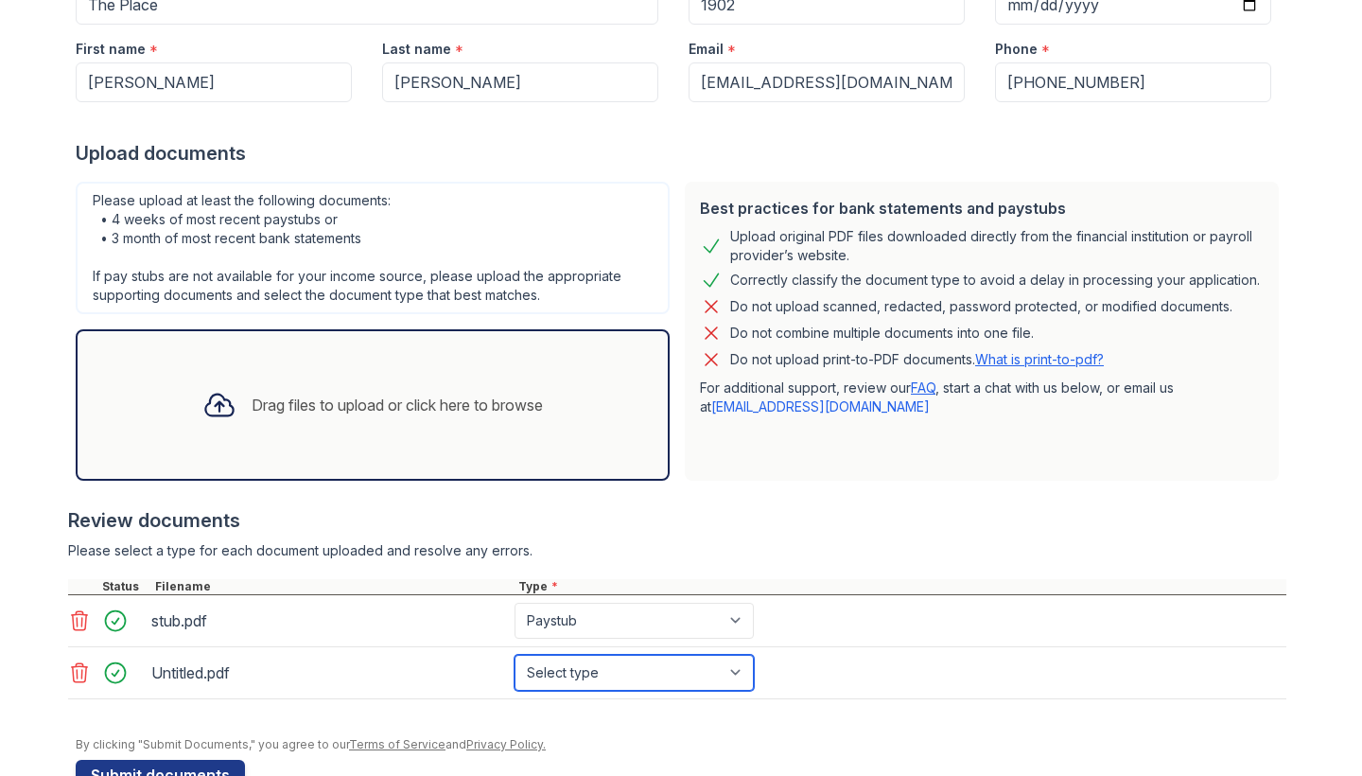
select select "paystub"
click at [375, 435] on div "Drag files to upload or click here to browse" at bounding box center [372, 405] width 371 height 64
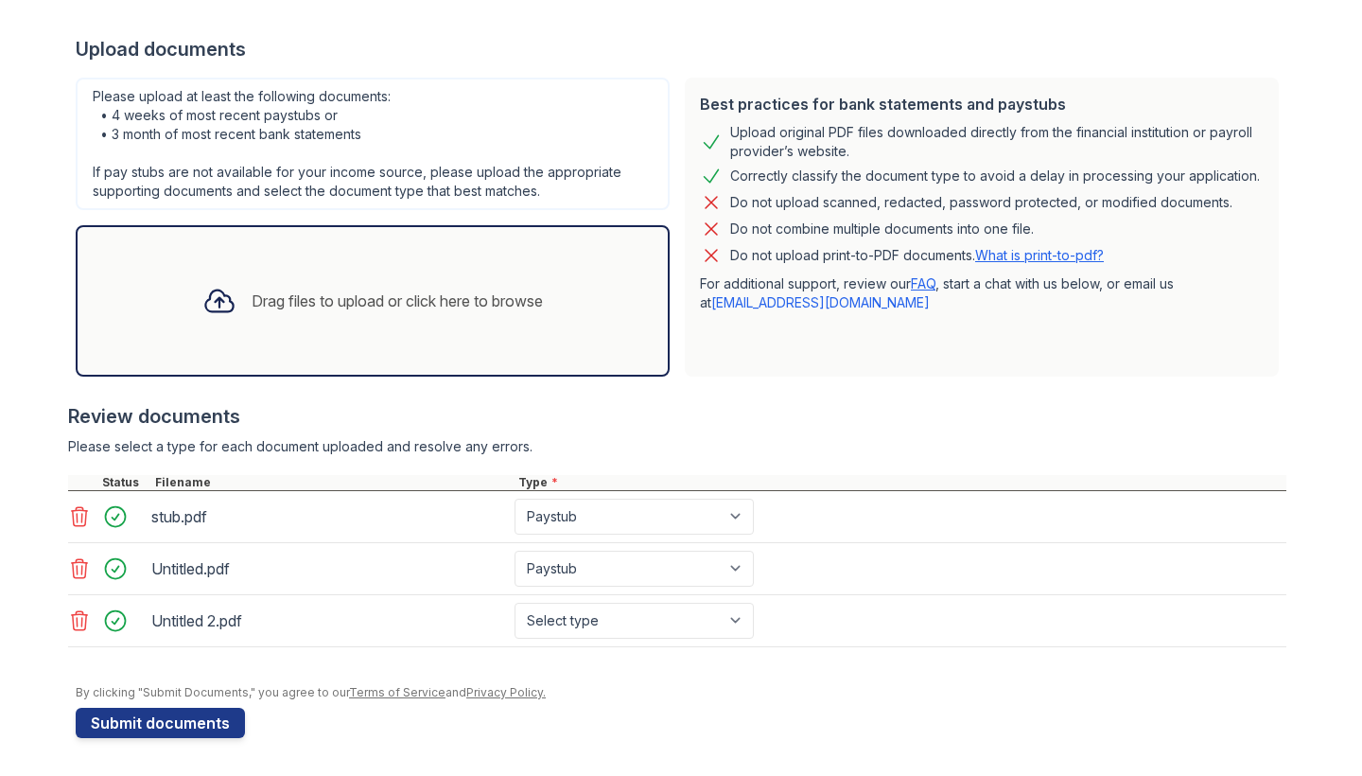
scroll to position [403, 0]
select select "paystub"
click at [373, 300] on div "Drag files to upload or click here to browse" at bounding box center [397, 300] width 291 height 23
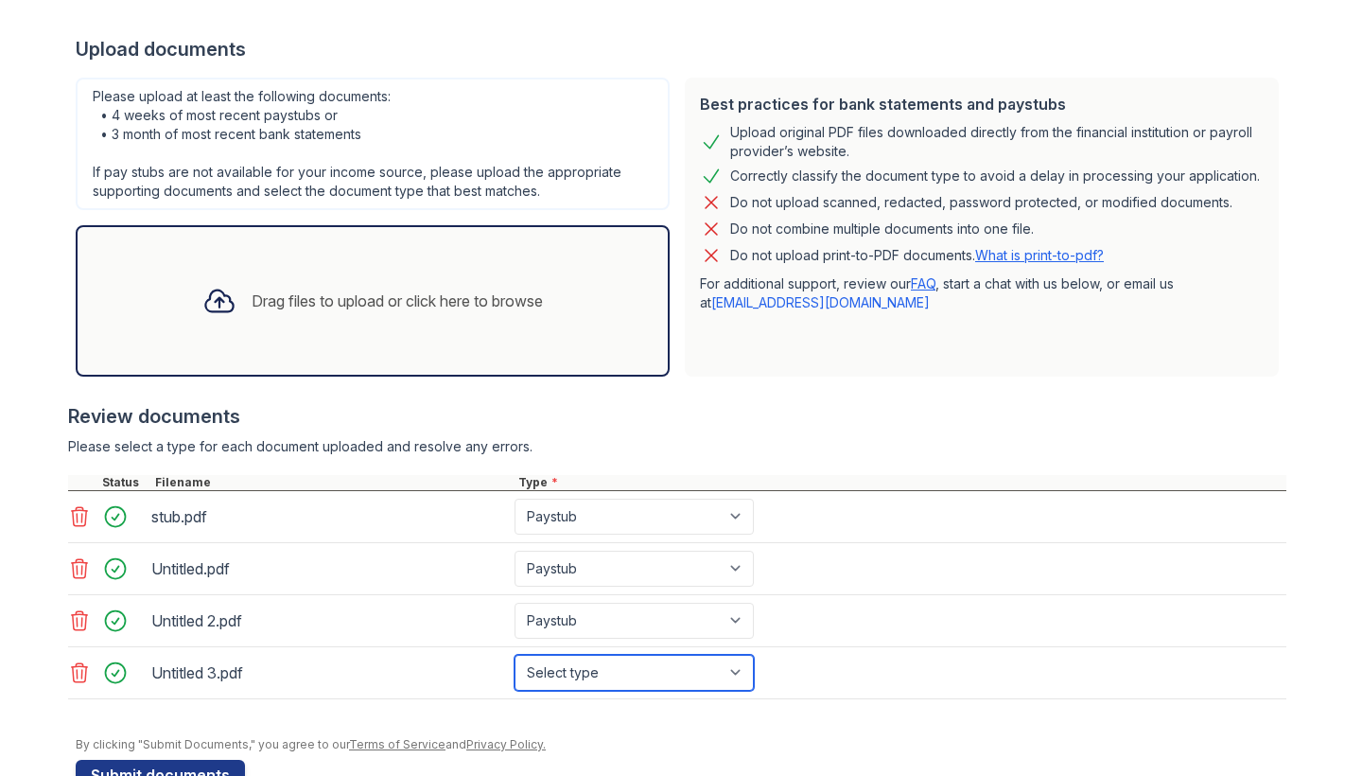
select select "paystub"
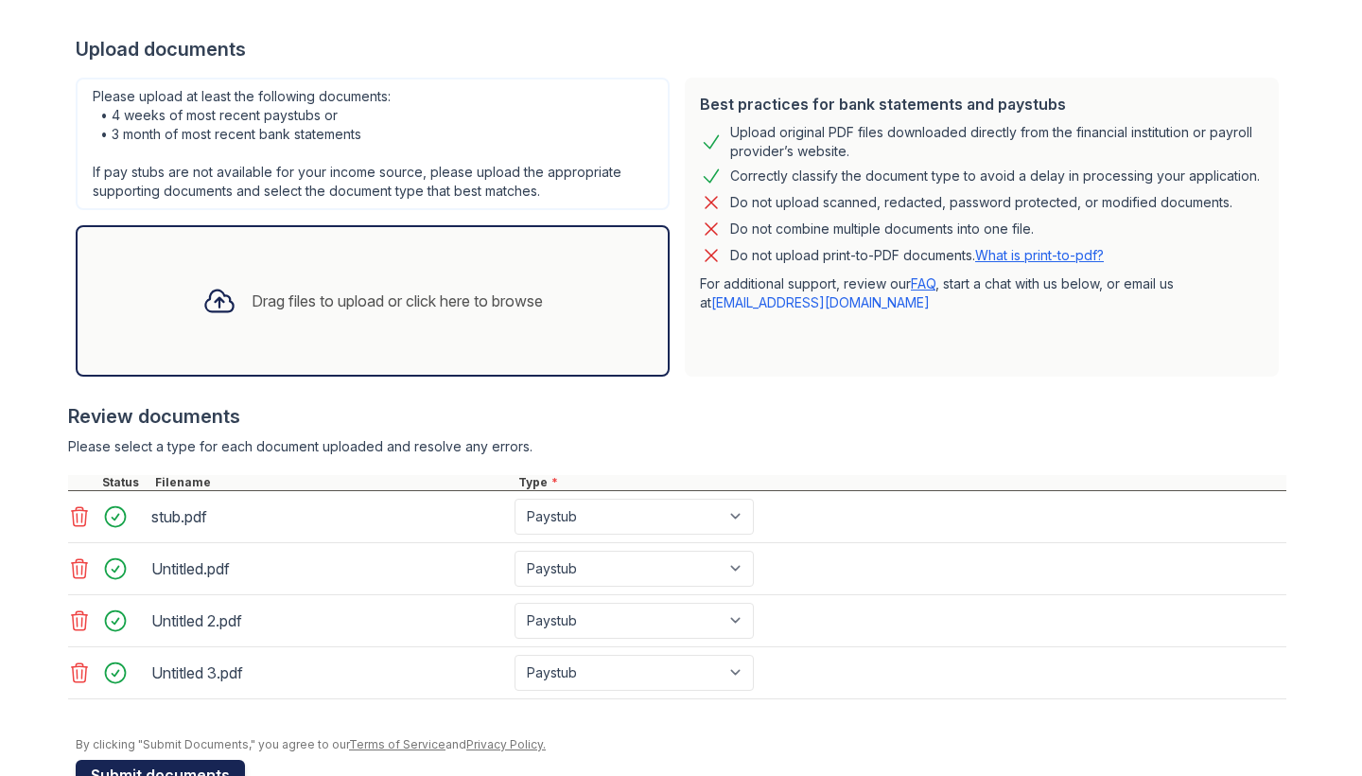
click at [196, 764] on button "Submit documents" at bounding box center [160, 775] width 169 height 30
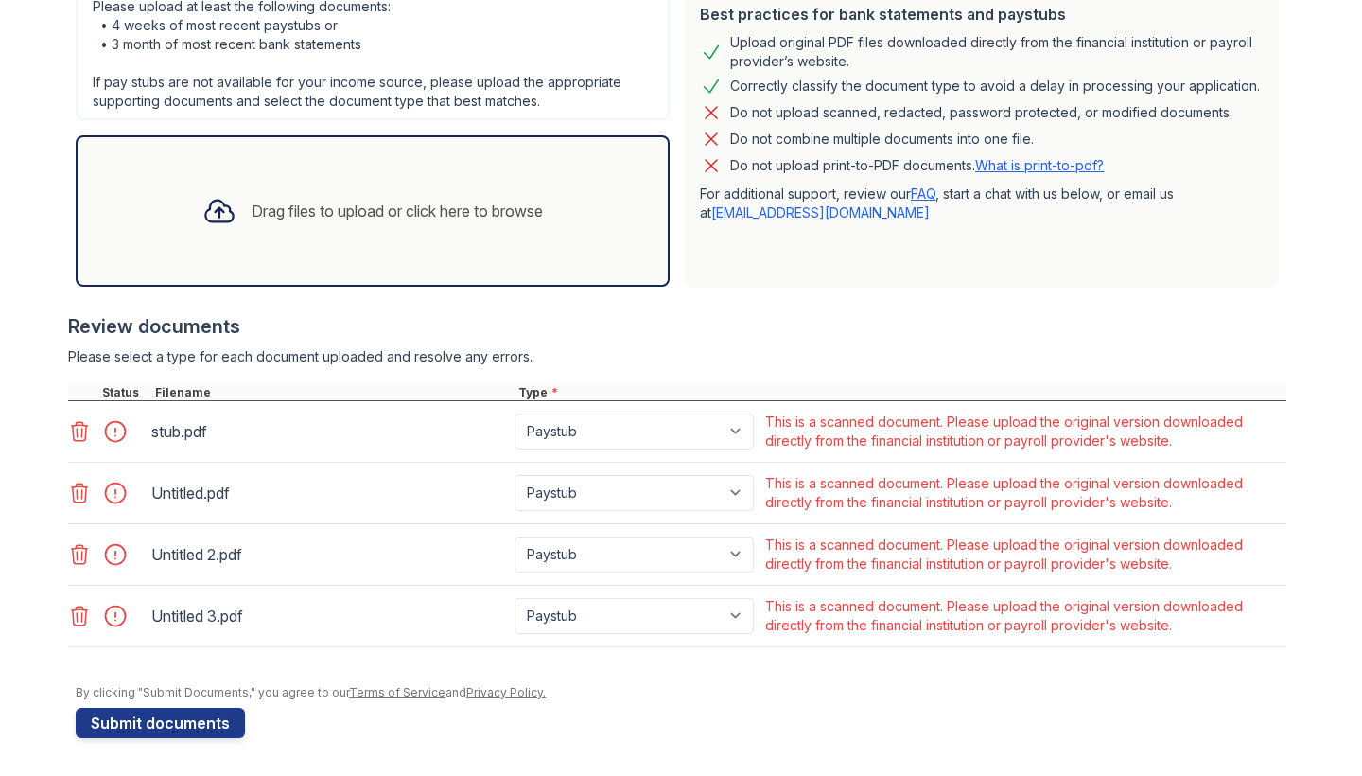
scroll to position [493, 0]
click at [73, 424] on icon at bounding box center [79, 431] width 23 height 23
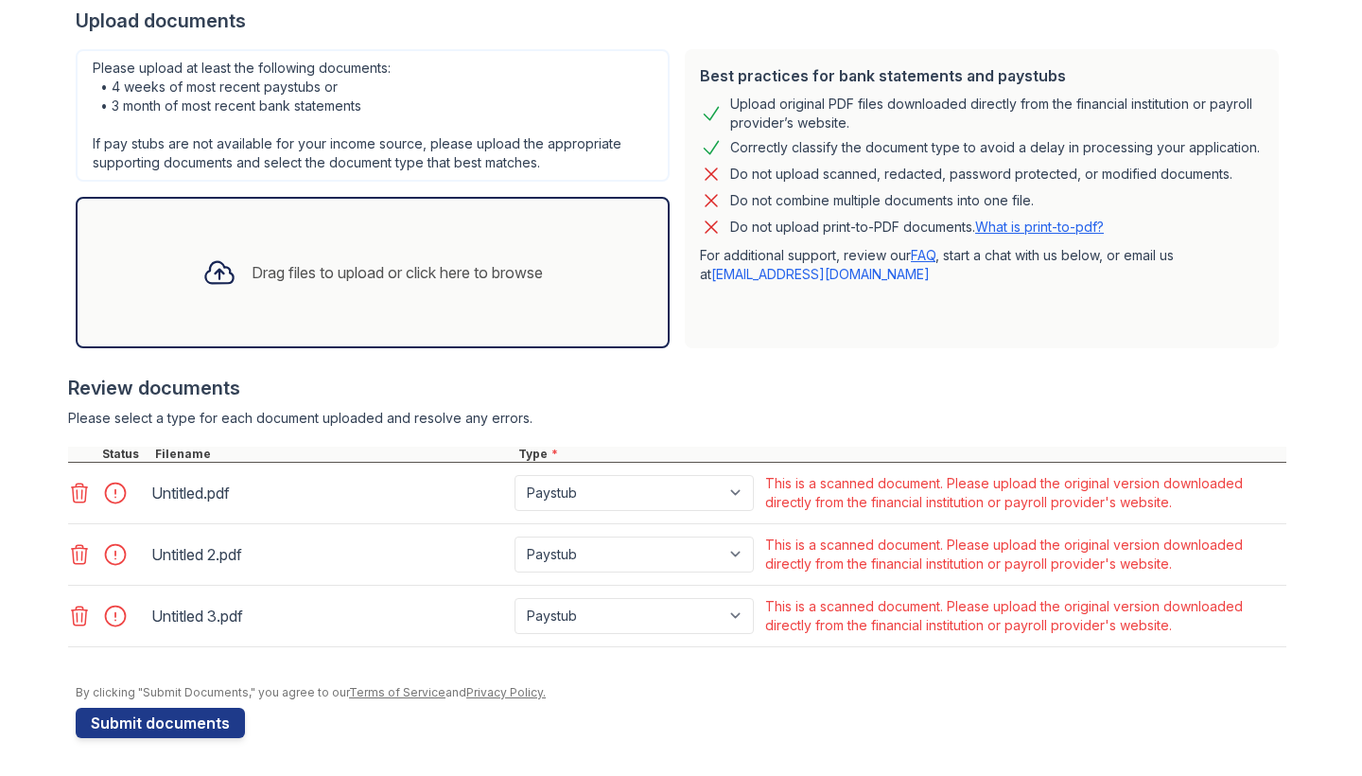
click at [81, 495] on icon at bounding box center [80, 492] width 16 height 19
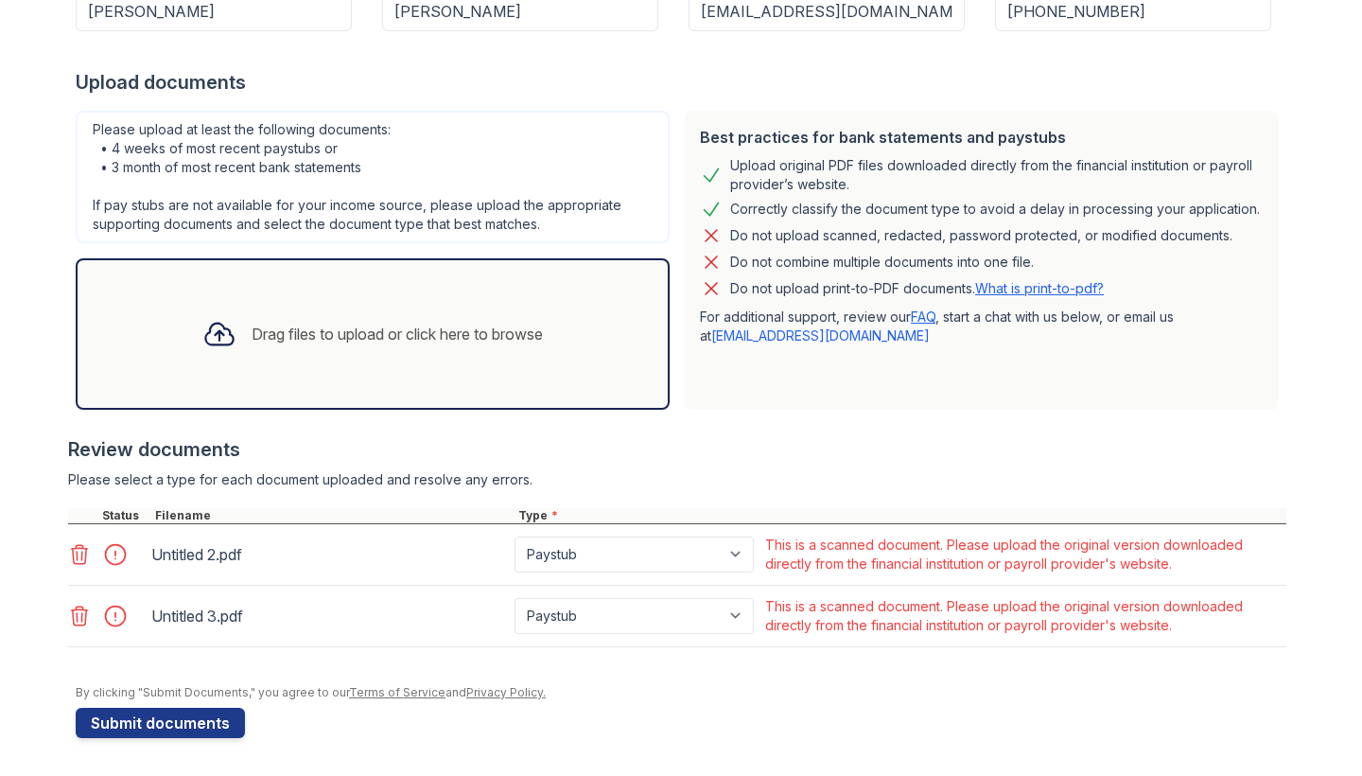
click at [90, 554] on icon at bounding box center [79, 554] width 23 height 23
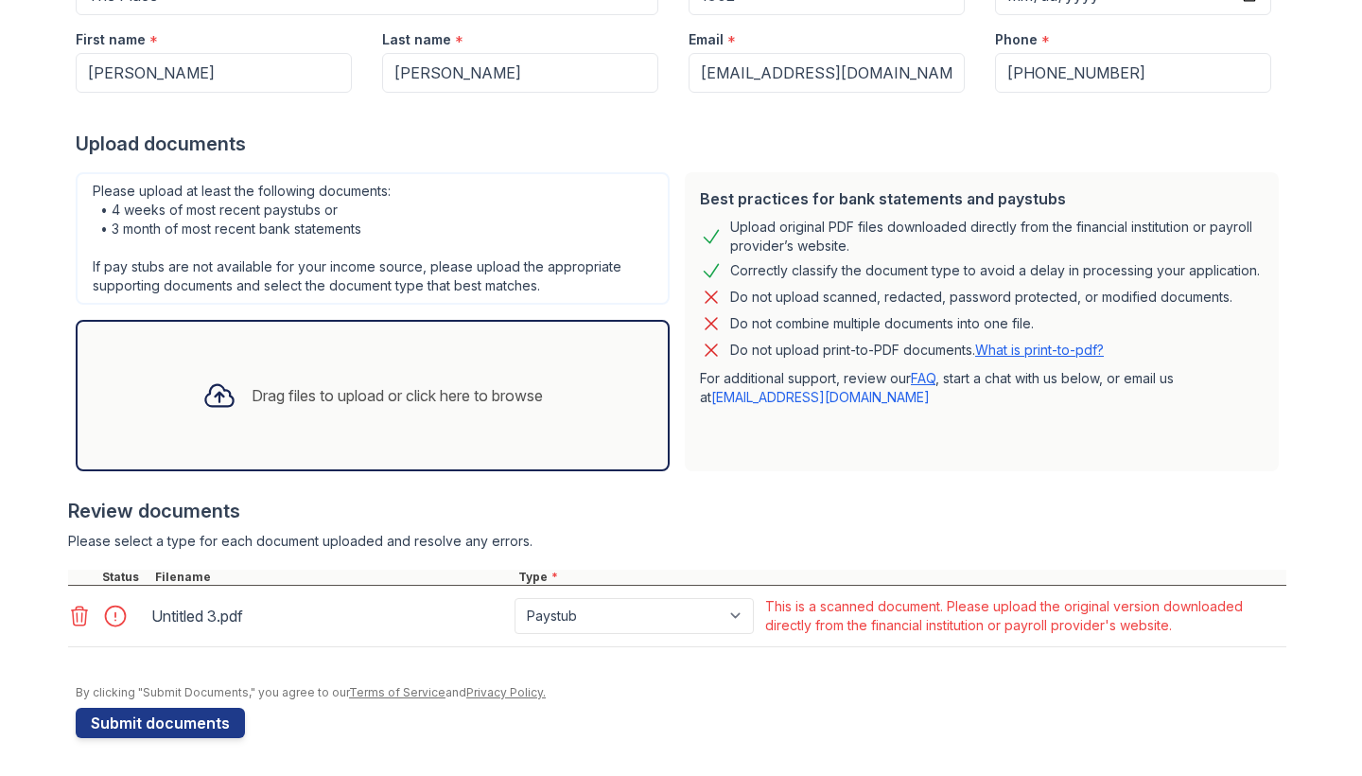
click at [77, 614] on icon at bounding box center [79, 615] width 23 height 23
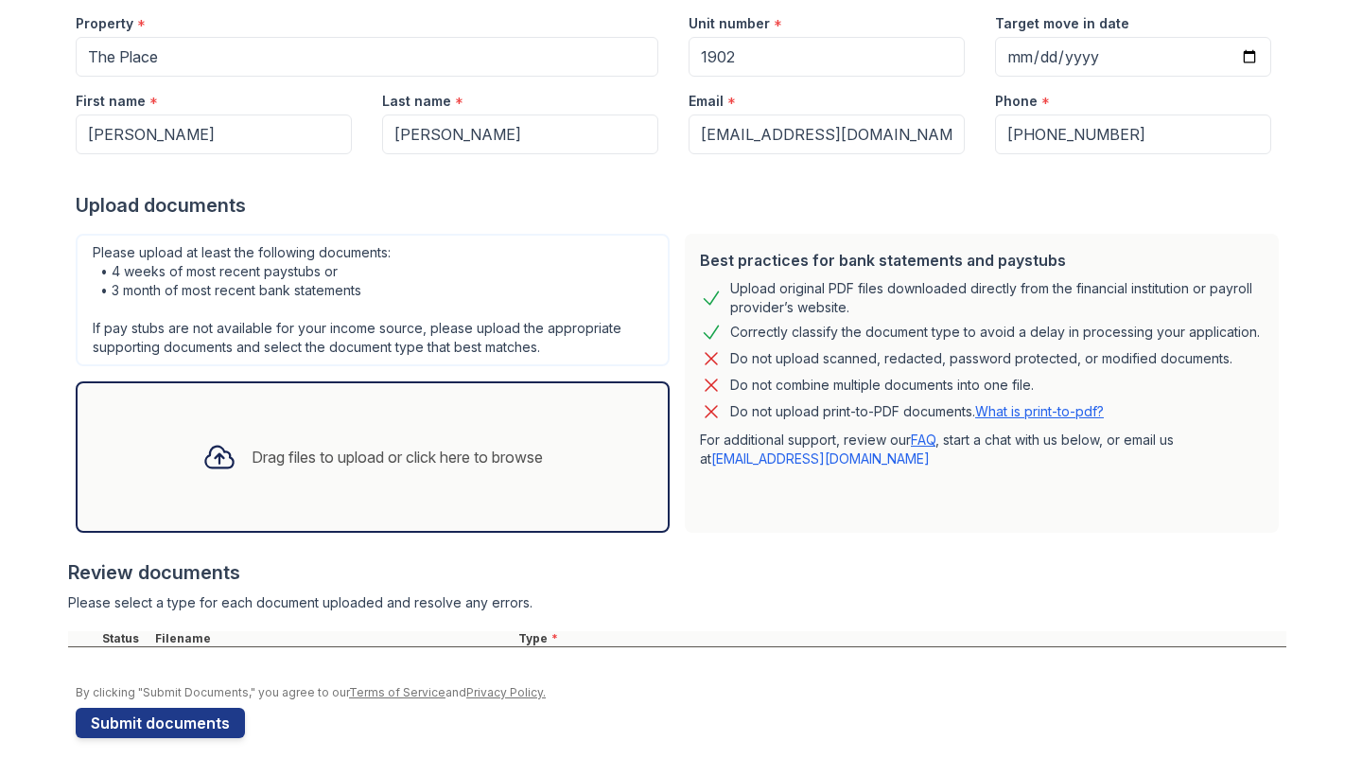
scroll to position [247, 0]
click at [194, 406] on div "Drag files to upload or click here to browse" at bounding box center [373, 456] width 594 height 151
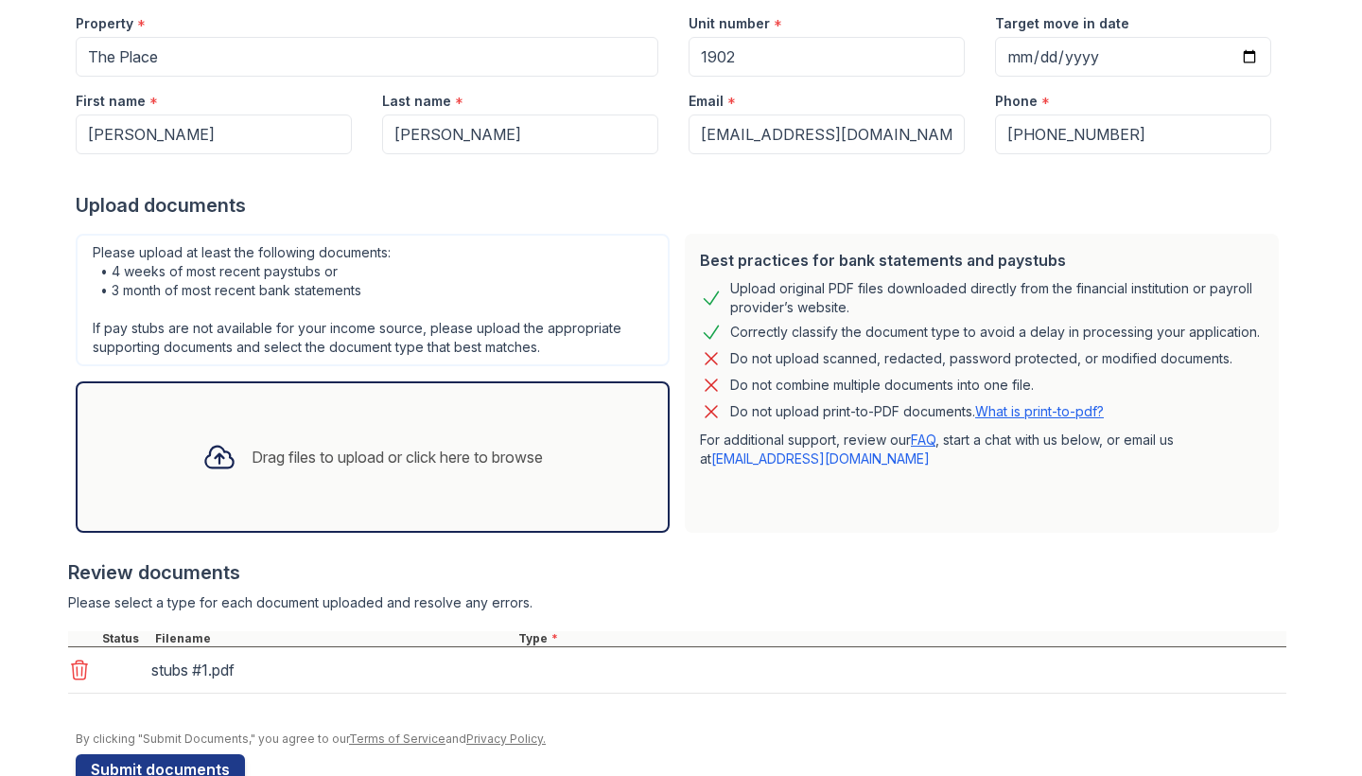
click at [222, 513] on div "Drag files to upload or click here to browse" at bounding box center [373, 456] width 594 height 151
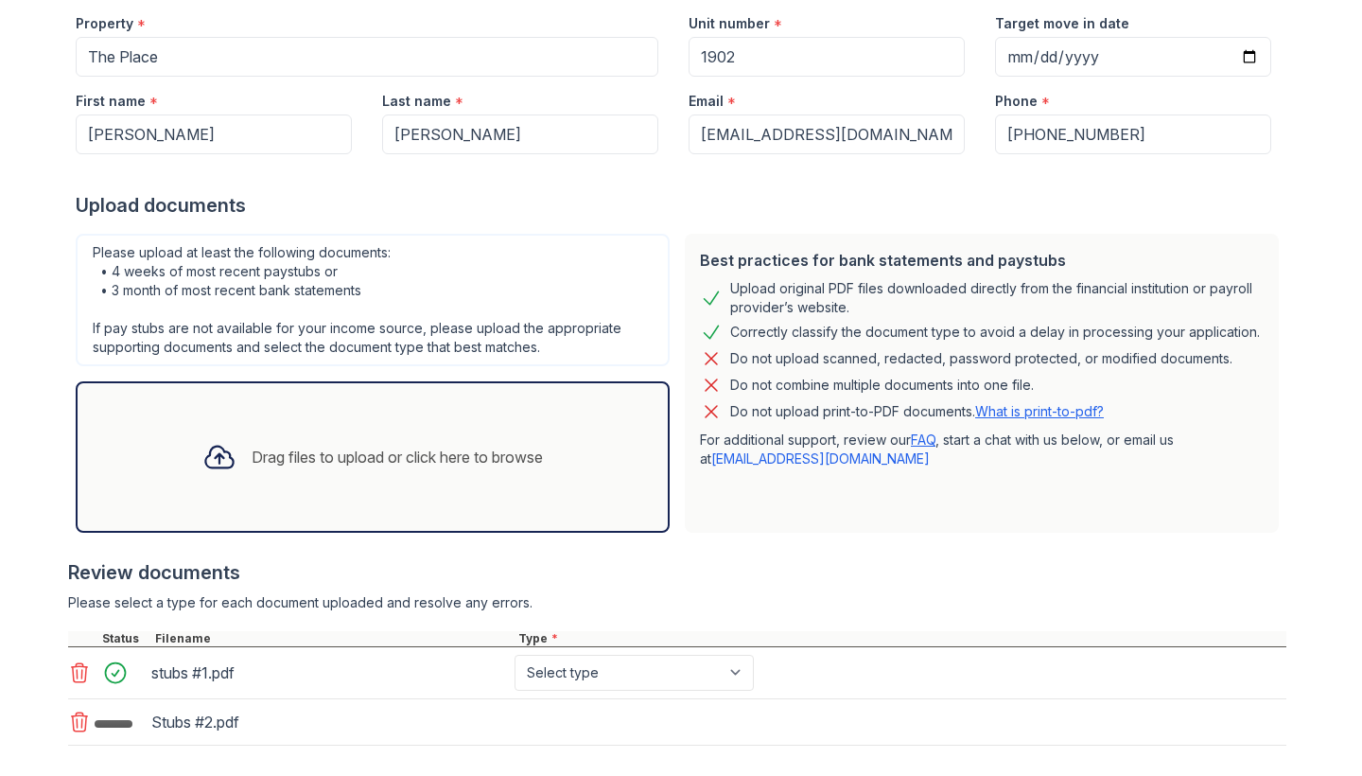
click at [349, 468] on div "Drag files to upload or click here to browse" at bounding box center [372, 457] width 371 height 64
click at [586, 476] on div "Drag files to upload or click here to browse" at bounding box center [373, 456] width 594 height 151
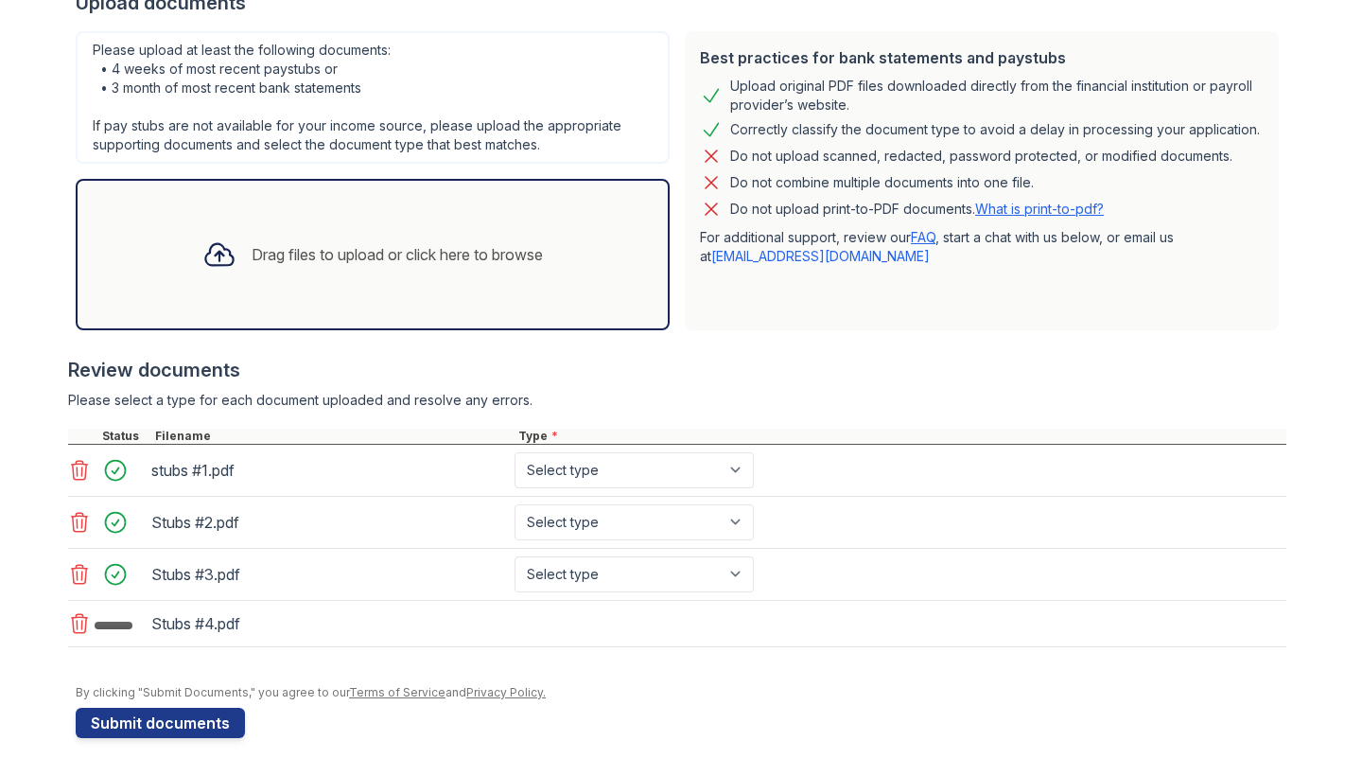
scroll to position [449, 0]
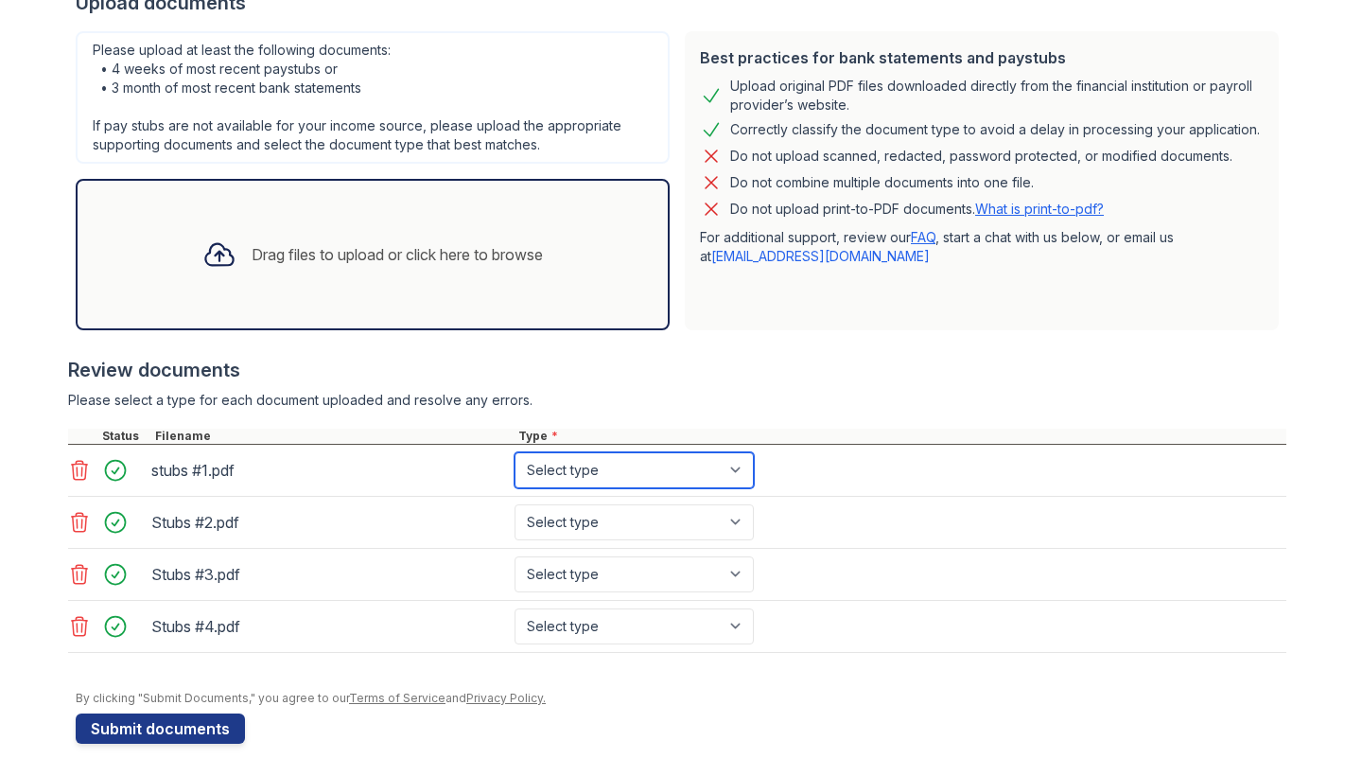
select select "paystub"
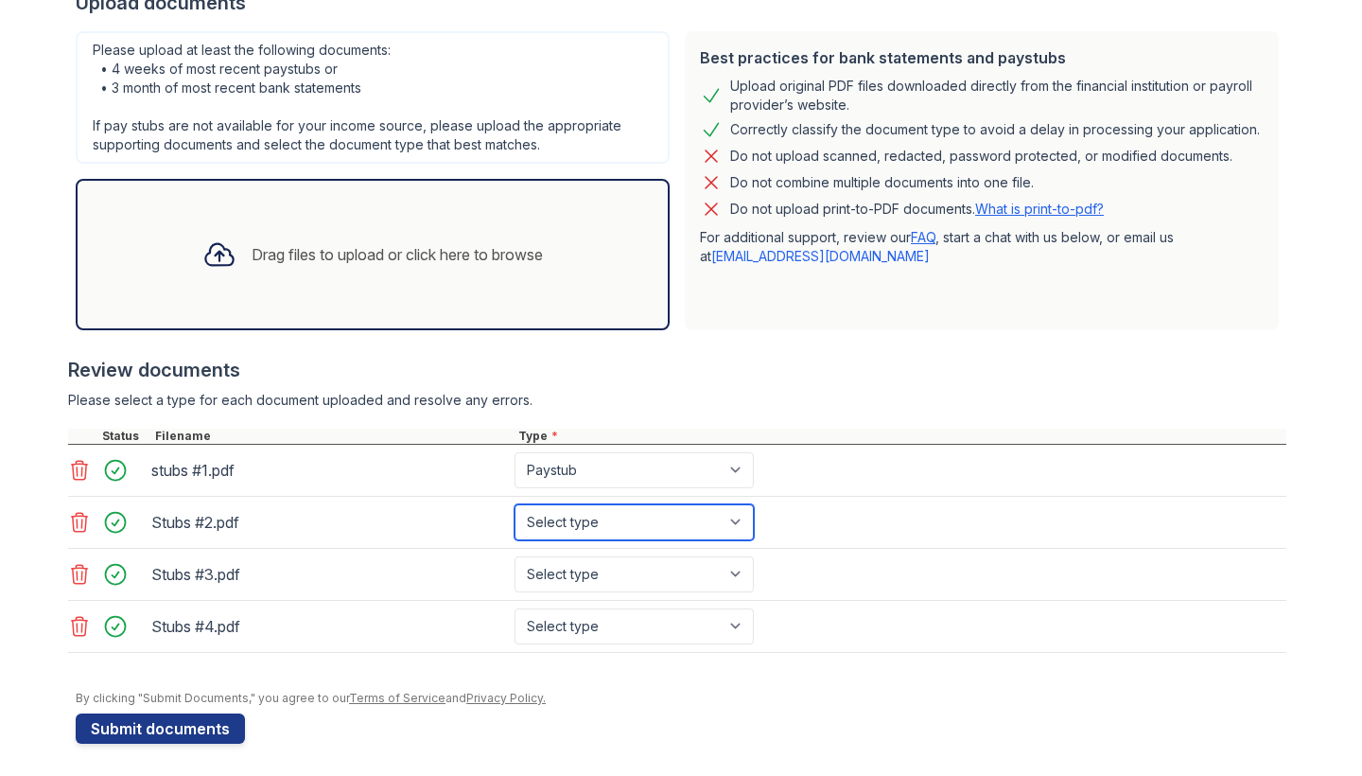
select select "paystub"
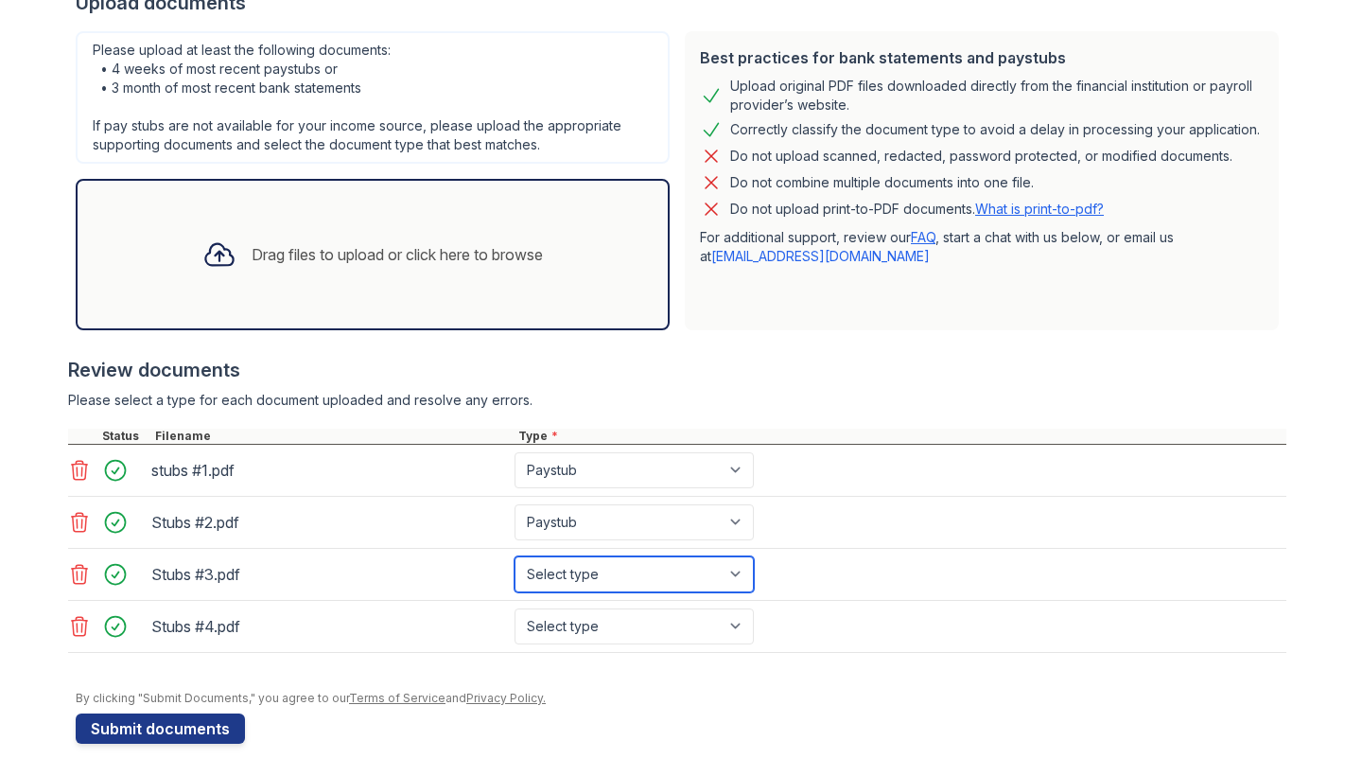
select select "paystub"
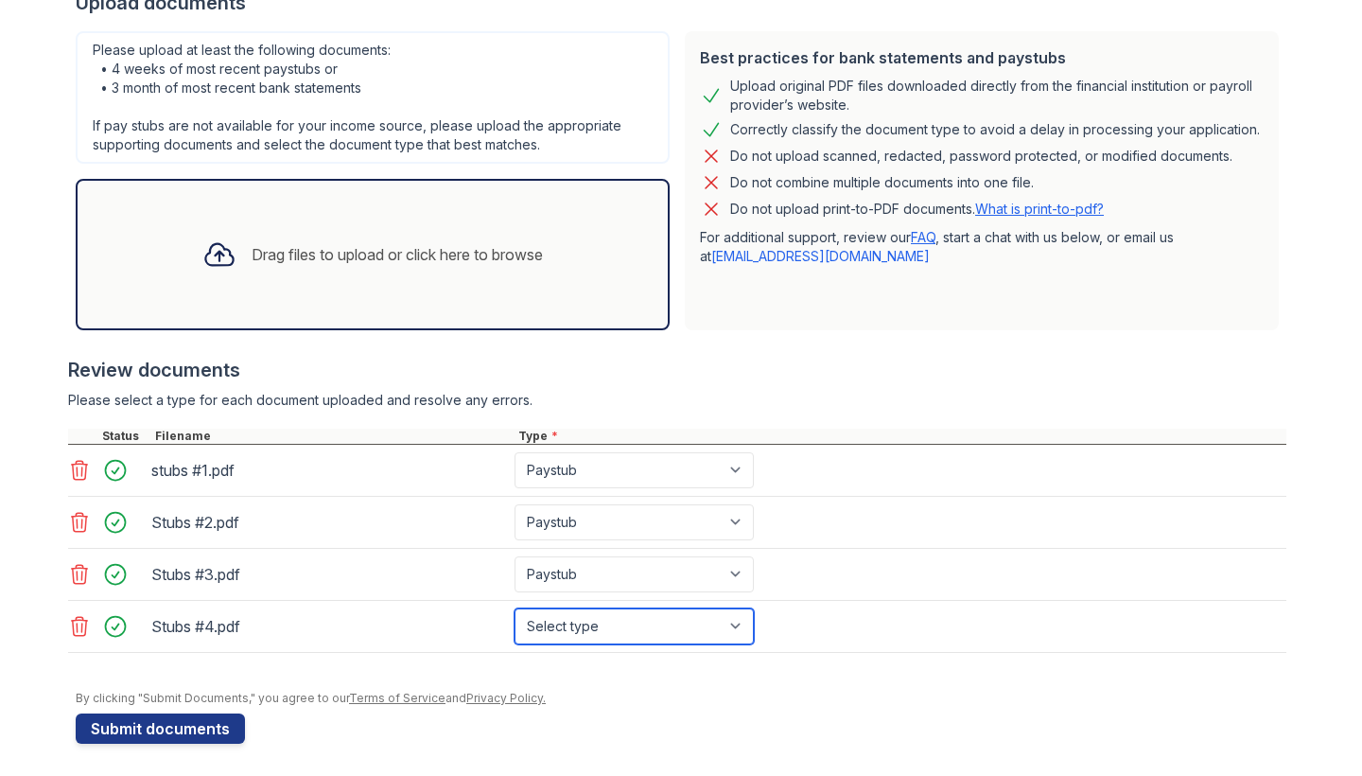
select select "paystub"
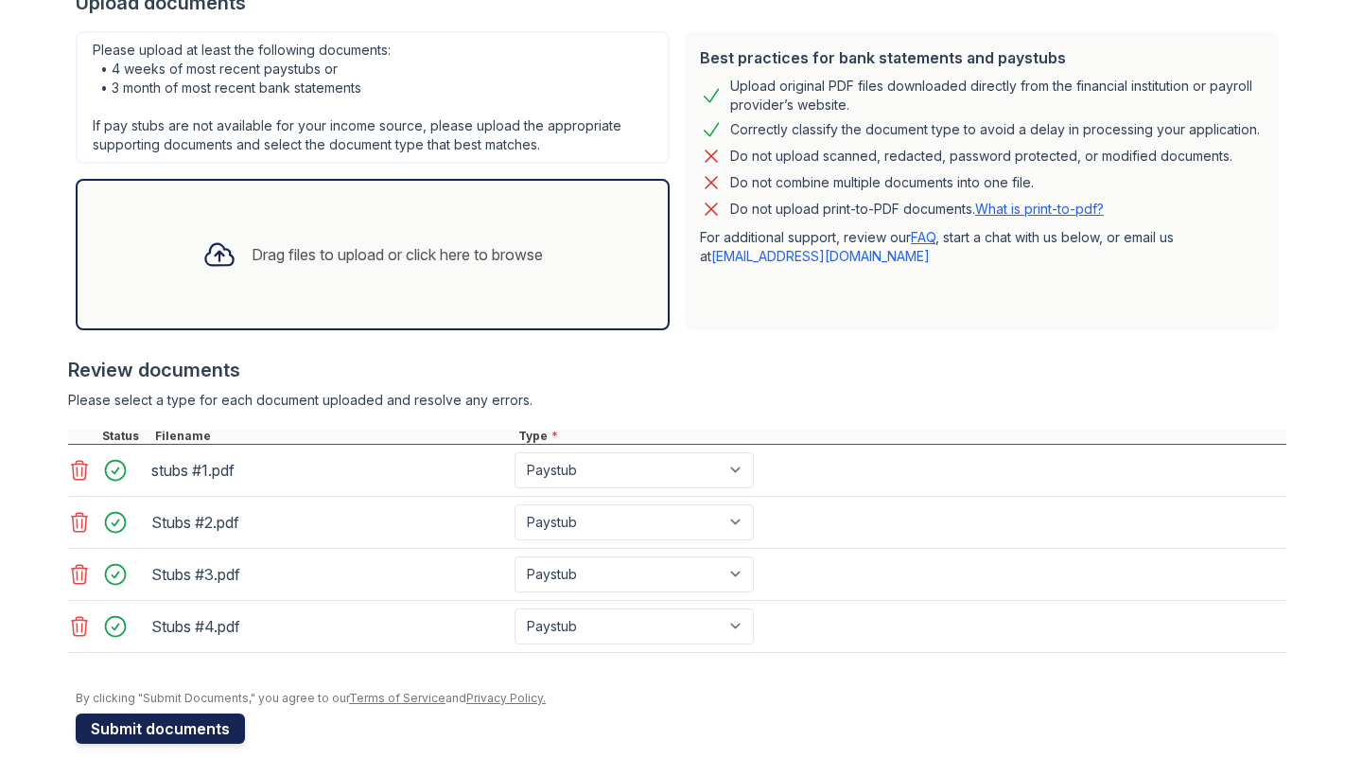
click at [200, 728] on button "Submit documents" at bounding box center [160, 728] width 169 height 30
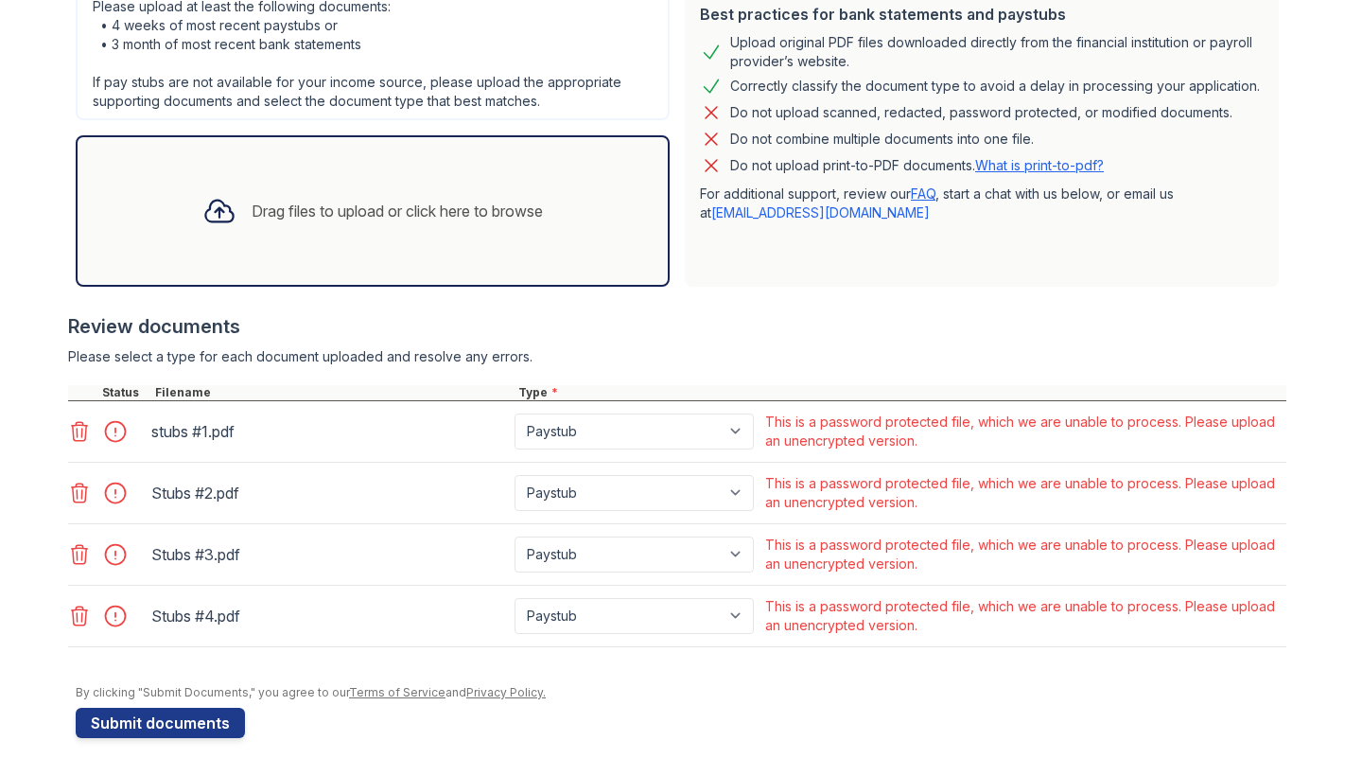
scroll to position [493, 0]
click at [78, 436] on icon at bounding box center [80, 431] width 16 height 19
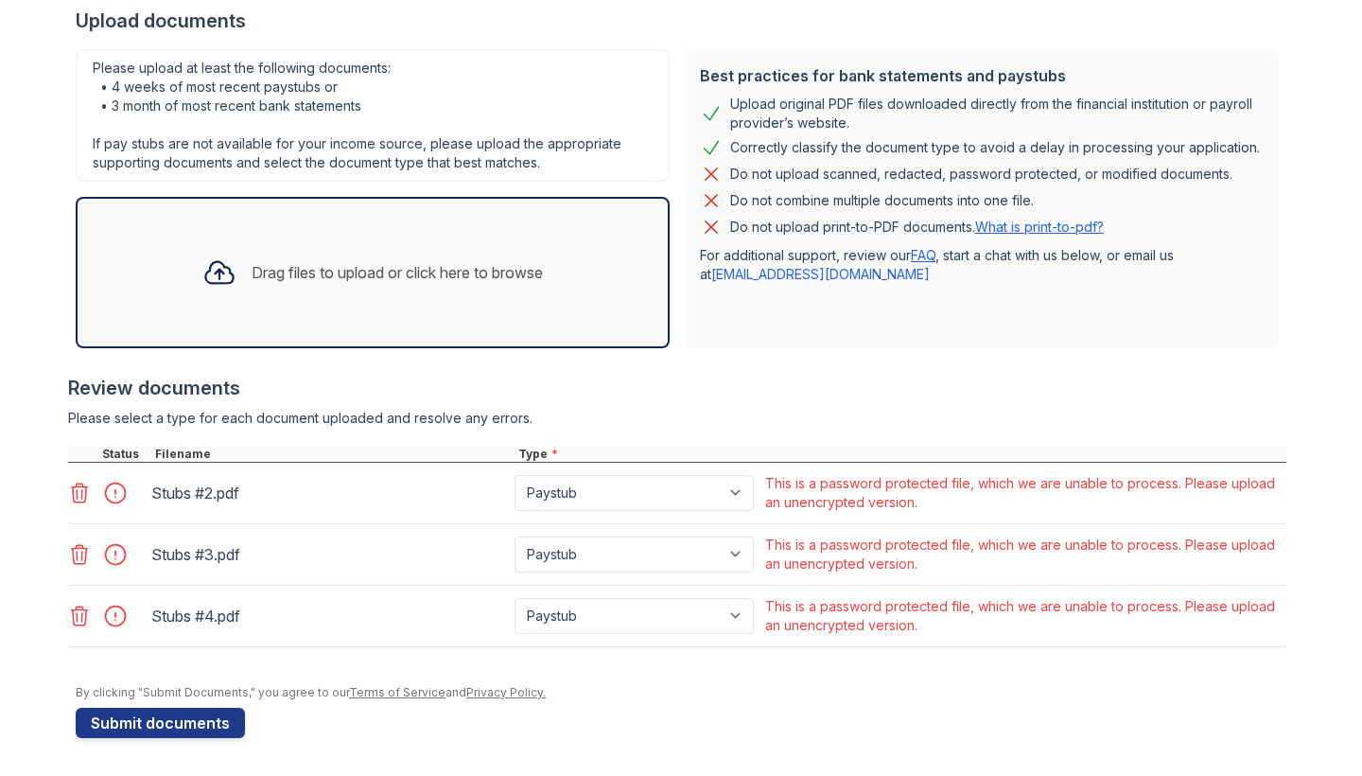
scroll to position [431, 0]
click at [86, 488] on icon at bounding box center [80, 492] width 16 height 19
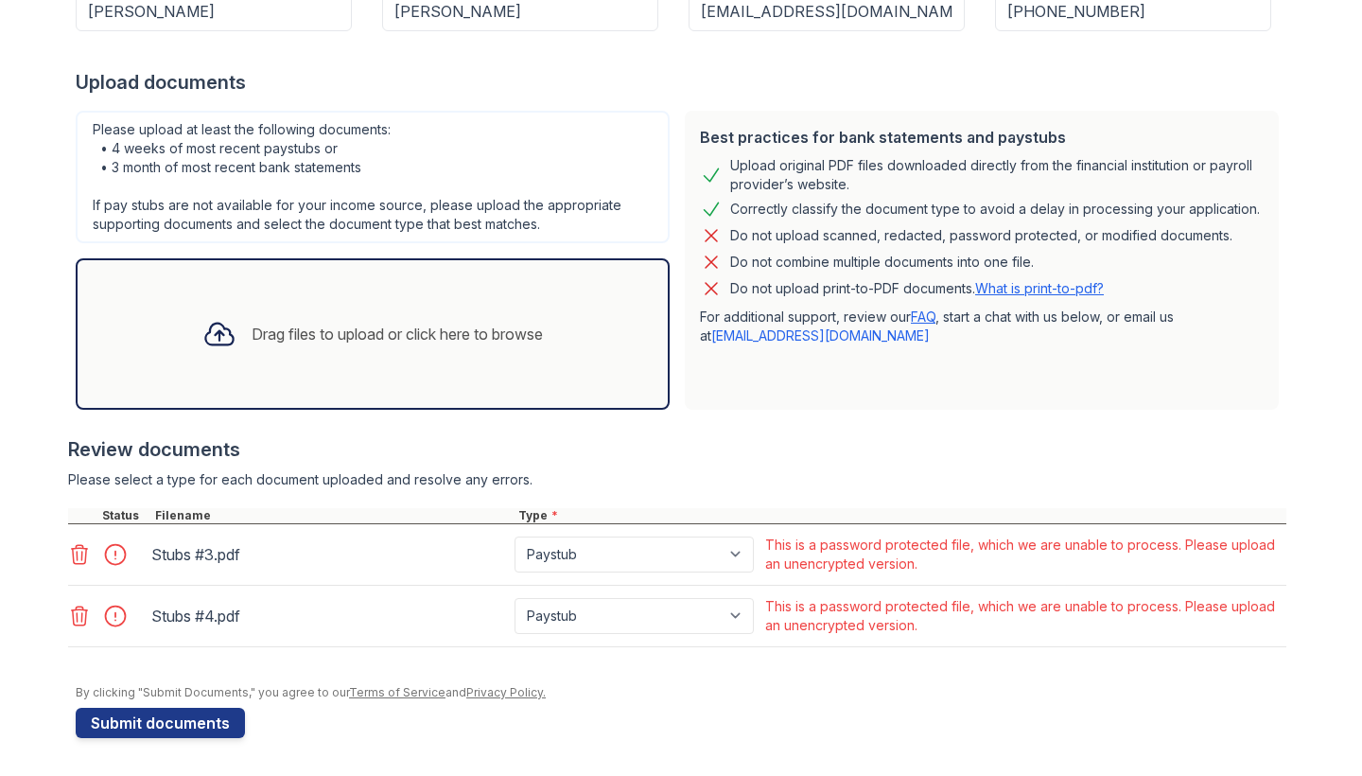
click at [90, 558] on icon at bounding box center [79, 554] width 23 height 23
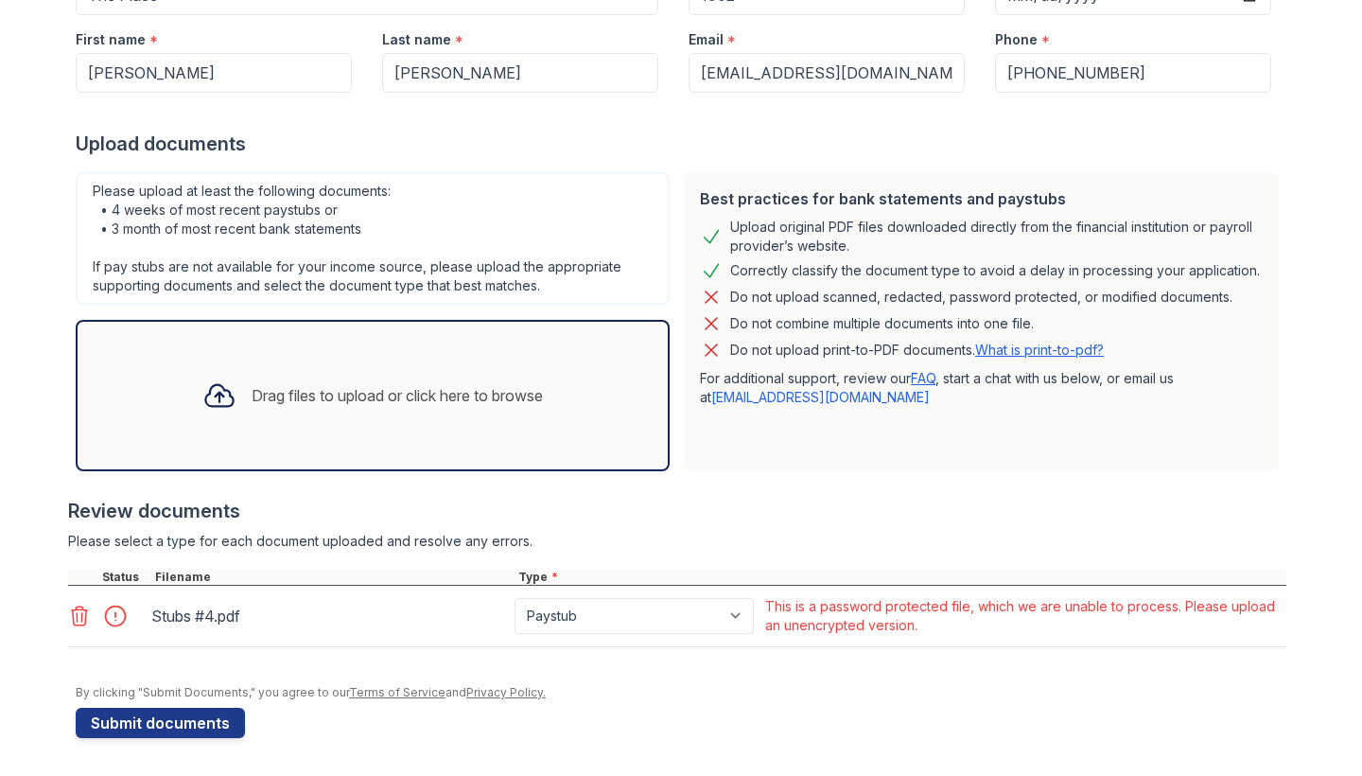
click at [89, 610] on icon at bounding box center [79, 615] width 23 height 23
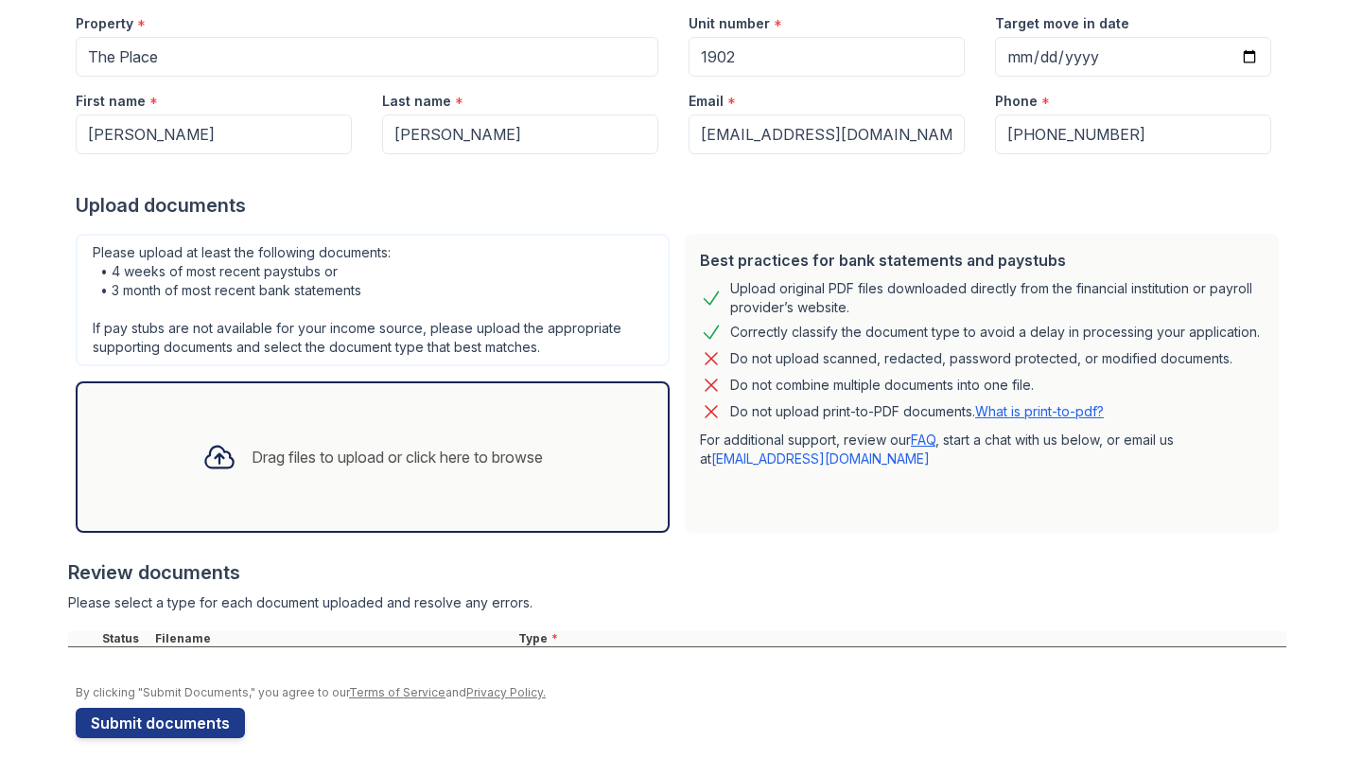
scroll to position [247, 0]
click at [437, 399] on div "Drag files to upload or click here to browse" at bounding box center [373, 456] width 594 height 151
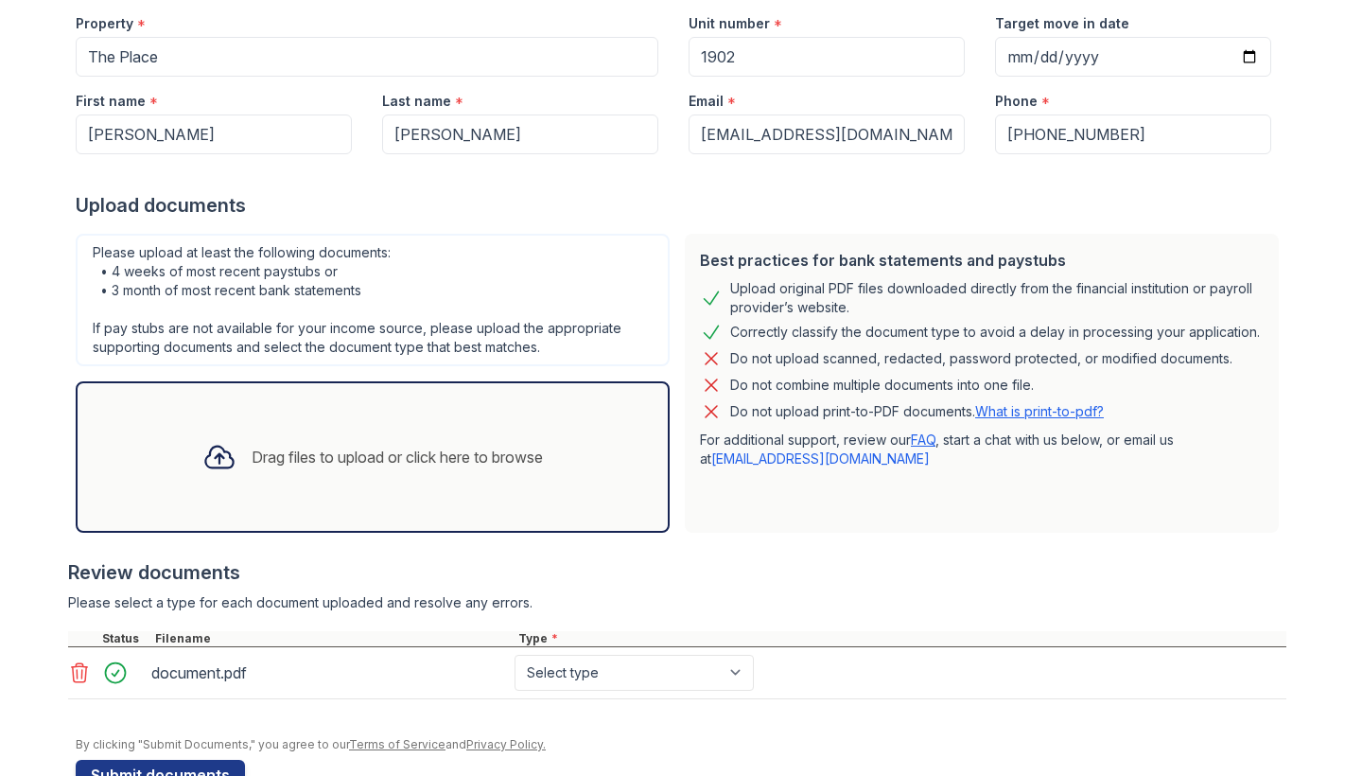
click at [297, 458] on div "Drag files to upload or click here to browse" at bounding box center [397, 457] width 291 height 23
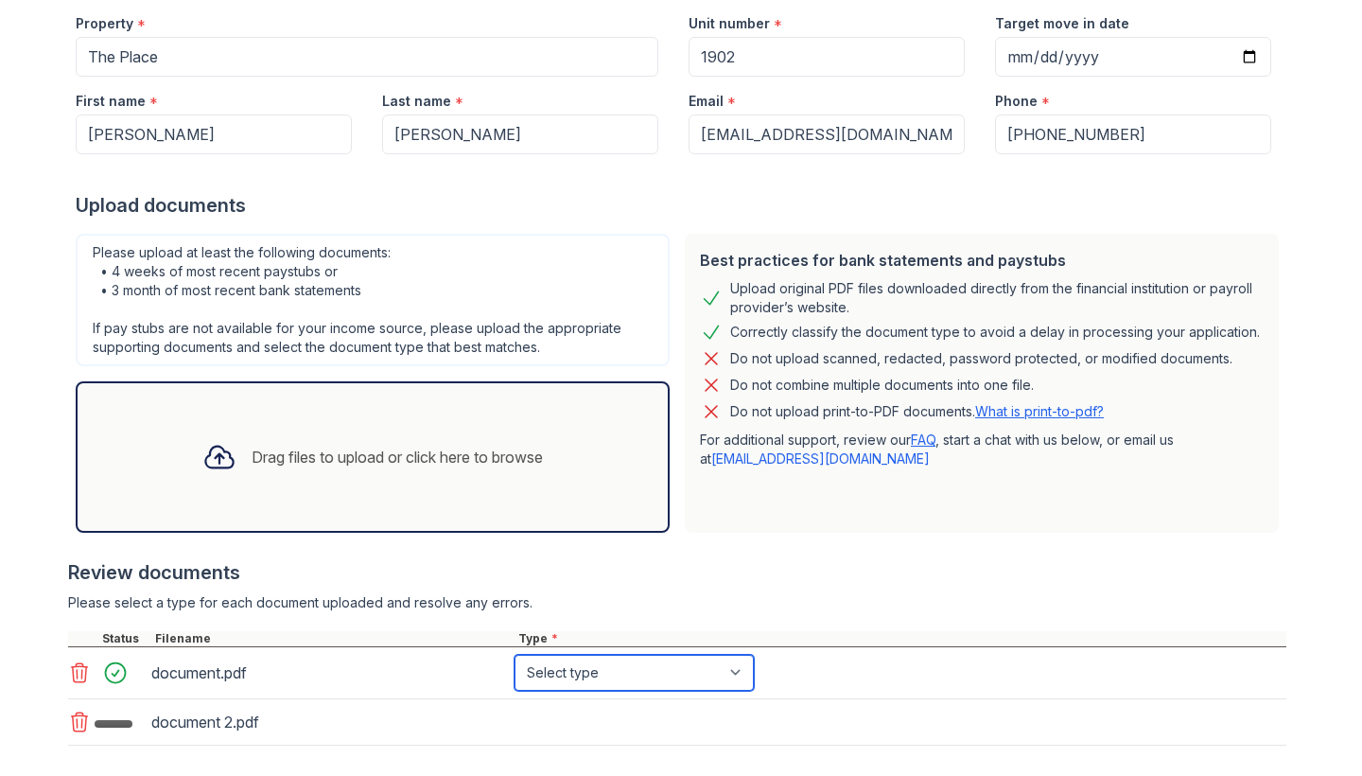
select select "bank_statement"
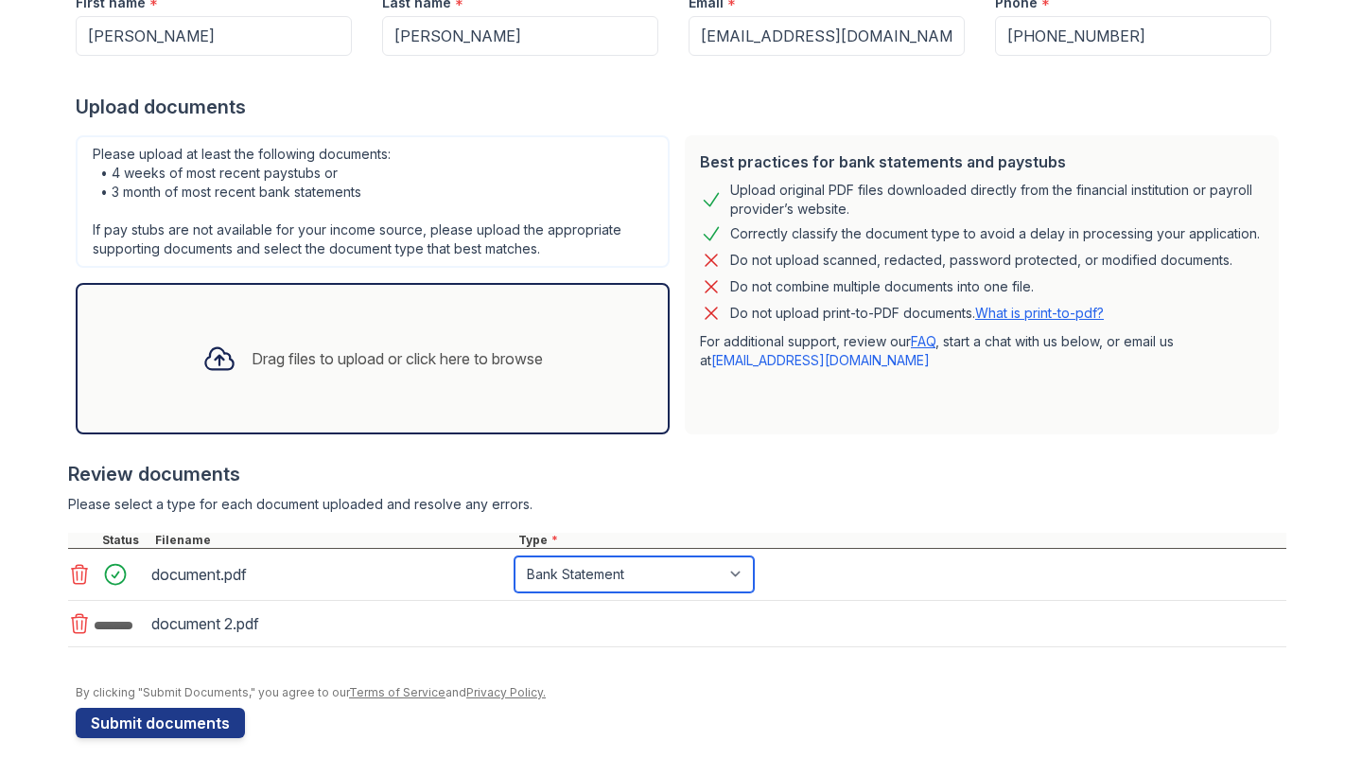
scroll to position [345, 0]
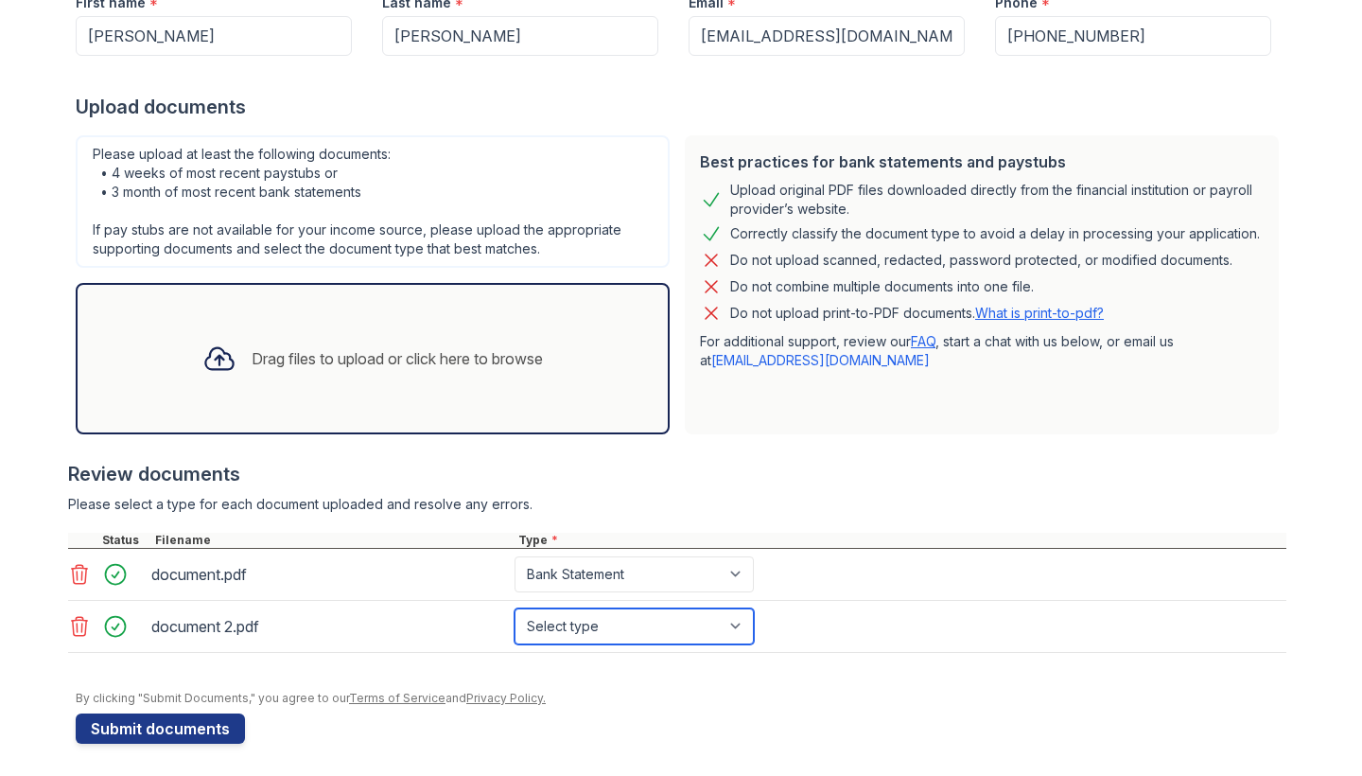
select select "bank_statement"
click at [373, 393] on div "Drag files to upload or click here to browse" at bounding box center [373, 358] width 594 height 151
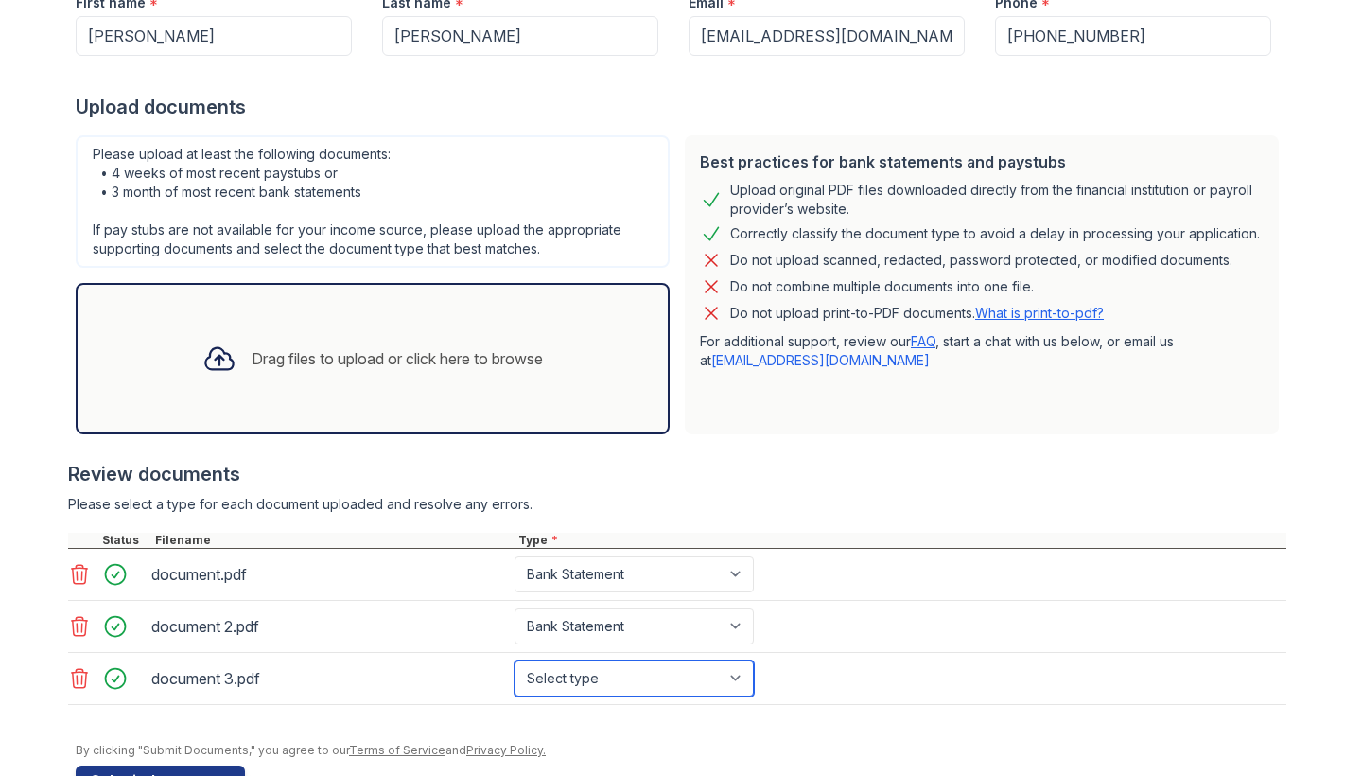
select select "bank_statement"
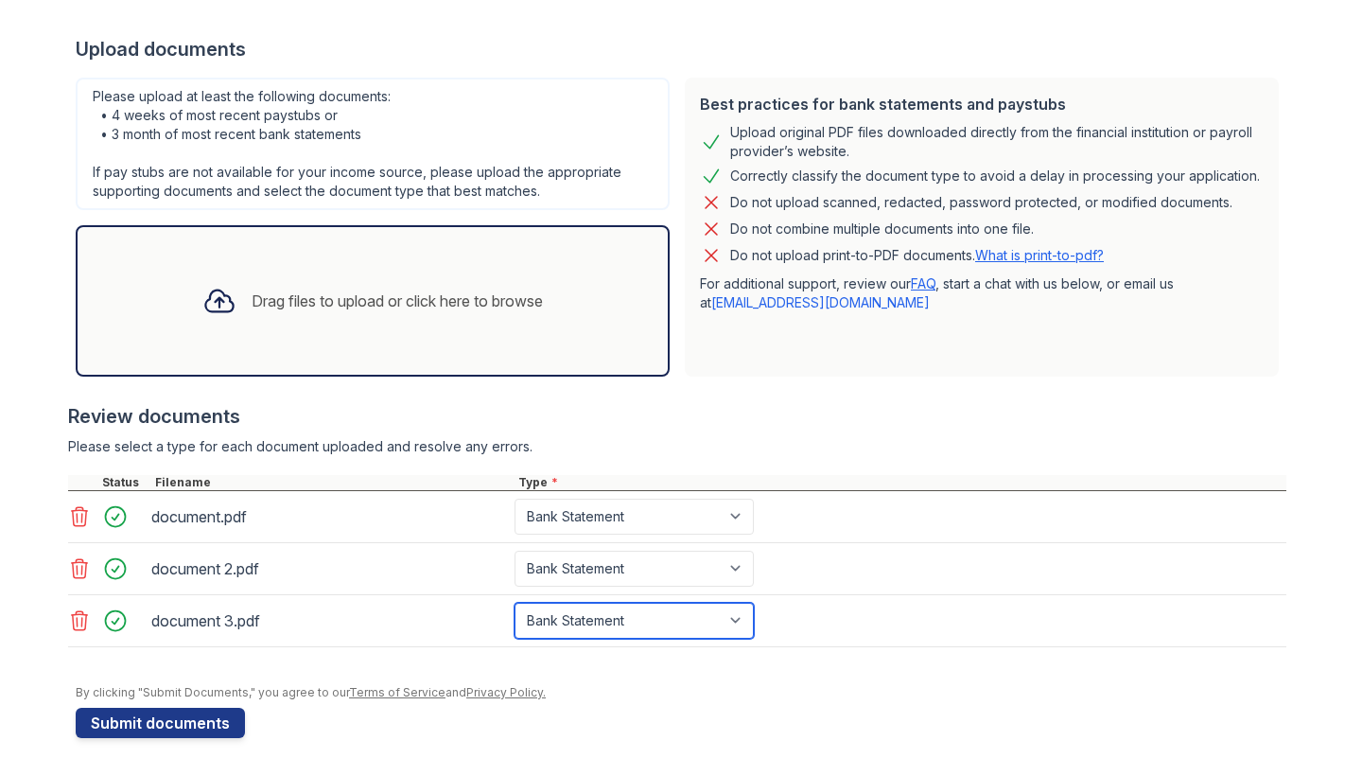
scroll to position [403, 0]
click at [192, 720] on button "Submit documents" at bounding box center [160, 723] width 169 height 30
